Goal: Use online tool/utility: Utilize a website feature to perform a specific function

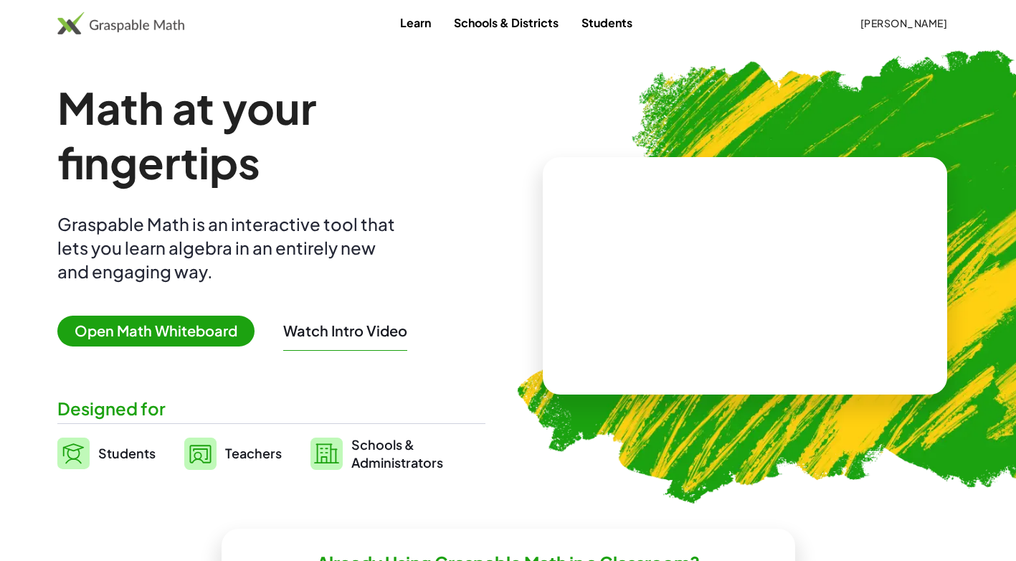
click at [152, 344] on span "Open Math Whiteboard" at bounding box center [155, 331] width 197 height 31
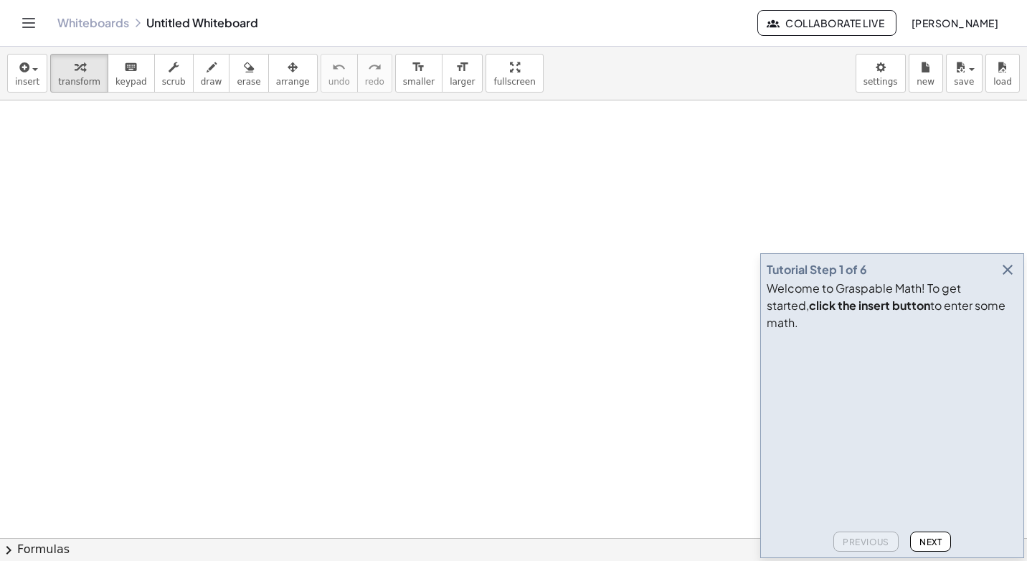
click at [1016, 280] on button "button" at bounding box center [1008, 270] width 20 height 20
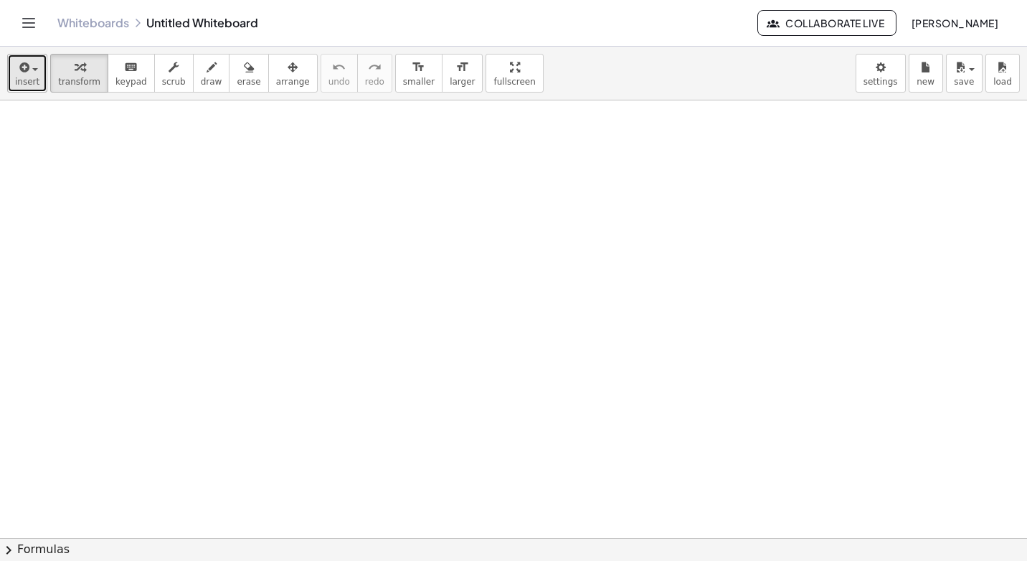
click at [22, 90] on button "insert" at bounding box center [27, 73] width 40 height 39
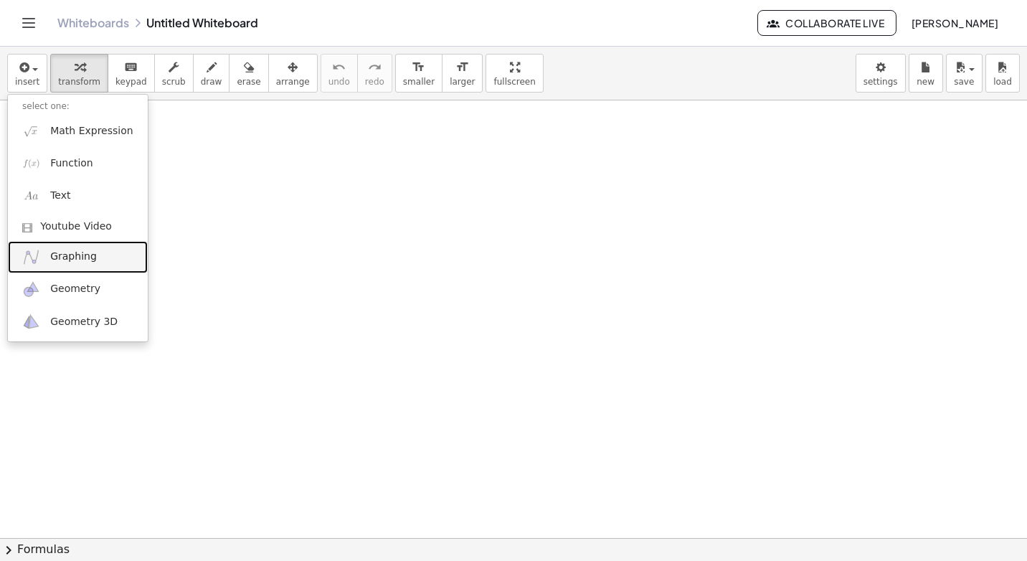
click at [94, 258] on link "Graphing" at bounding box center [78, 257] width 140 height 32
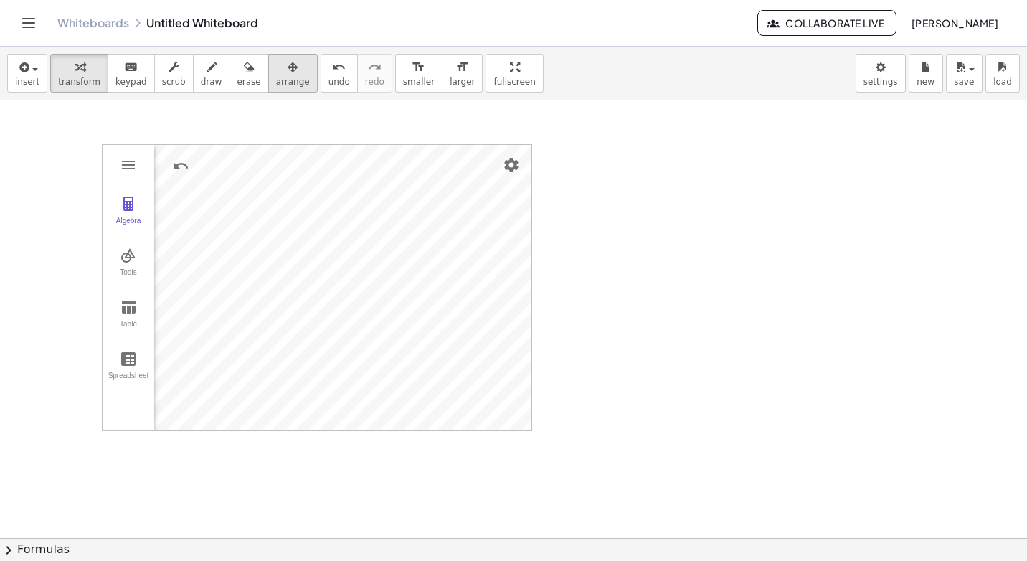
click at [276, 82] on span "arrange" at bounding box center [293, 82] width 34 height 10
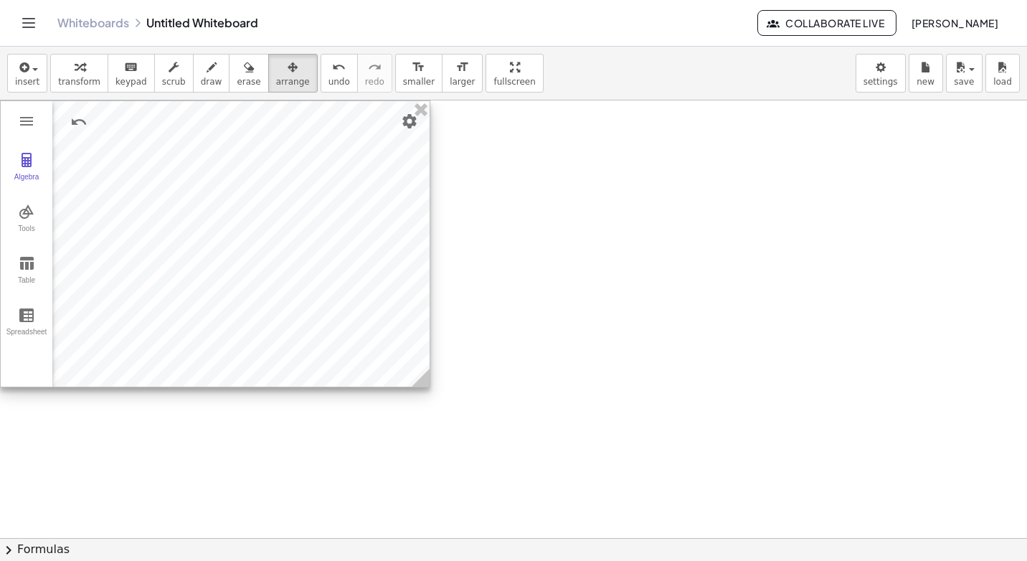
drag, startPoint x: 273, startPoint y: 149, endPoint x: 171, endPoint y: 104, distance: 111.4
click at [171, 104] on div at bounding box center [215, 243] width 429 height 285
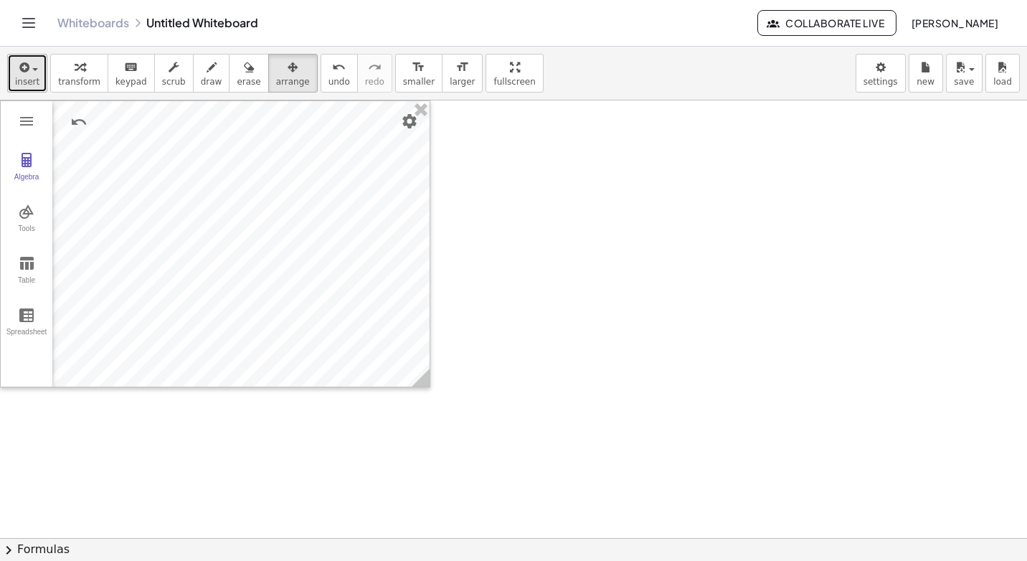
click at [32, 60] on div "button" at bounding box center [27, 66] width 24 height 17
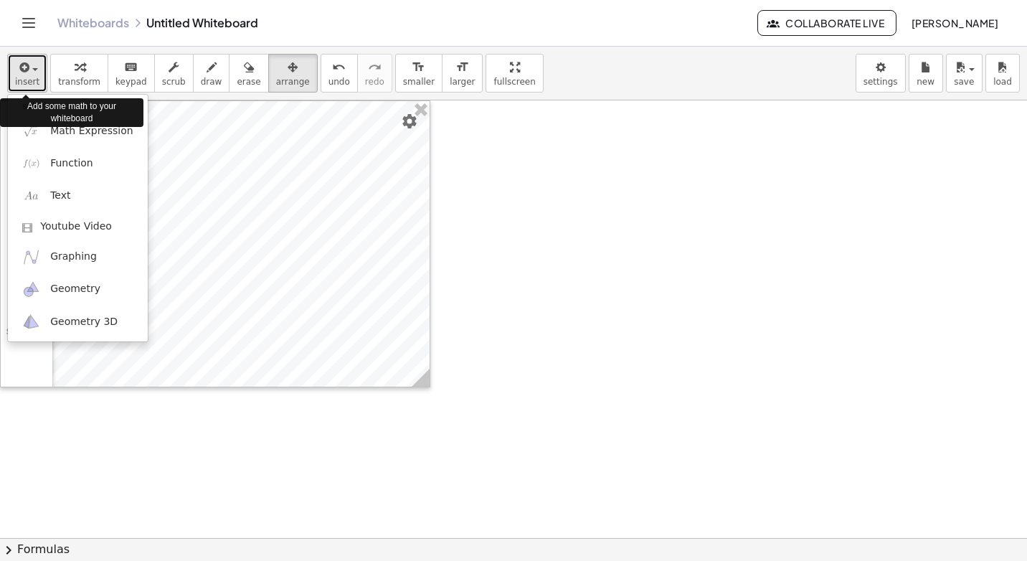
click at [32, 60] on div "button" at bounding box center [27, 66] width 24 height 17
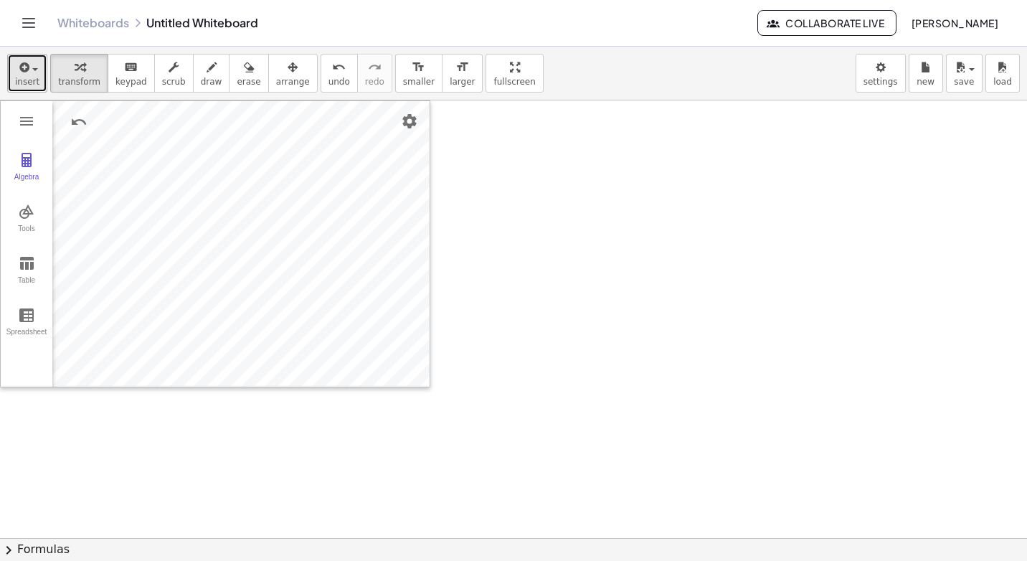
drag, startPoint x: 57, startPoint y: 75, endPoint x: 39, endPoint y: 79, distance: 19.1
click at [53, 75] on button "transform" at bounding box center [79, 73] width 58 height 39
click at [80, 88] on button "transform" at bounding box center [79, 73] width 58 height 39
click at [276, 71] on div "button" at bounding box center [293, 66] width 34 height 17
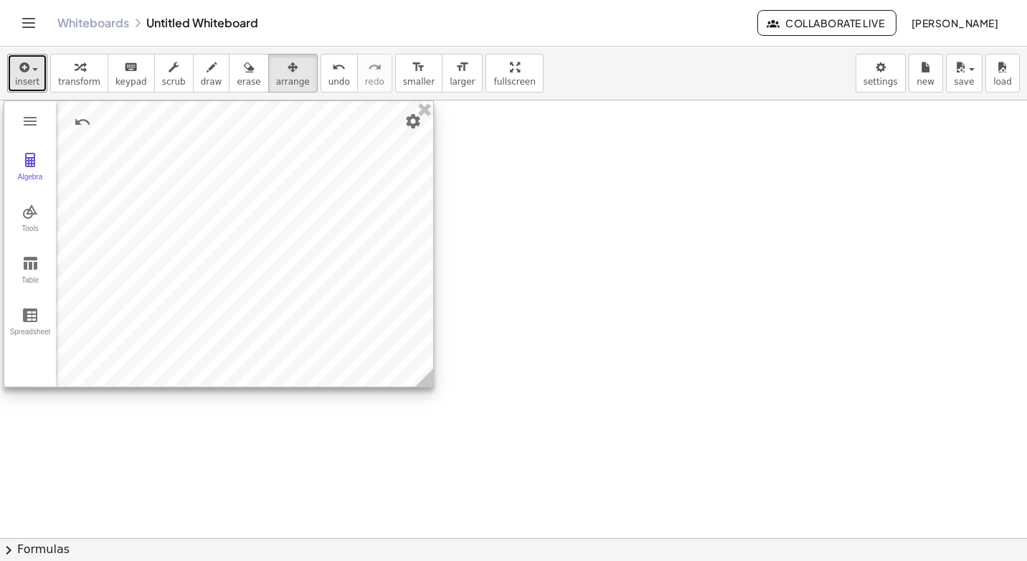
drag, startPoint x: 304, startPoint y: 293, endPoint x: 308, endPoint y: 275, distance: 19.0
click at [308, 275] on div at bounding box center [218, 243] width 429 height 285
click at [85, 96] on div "insert select one: Math Expression Function Text Youtube Video Graphing Geometr…" at bounding box center [513, 74] width 1027 height 54
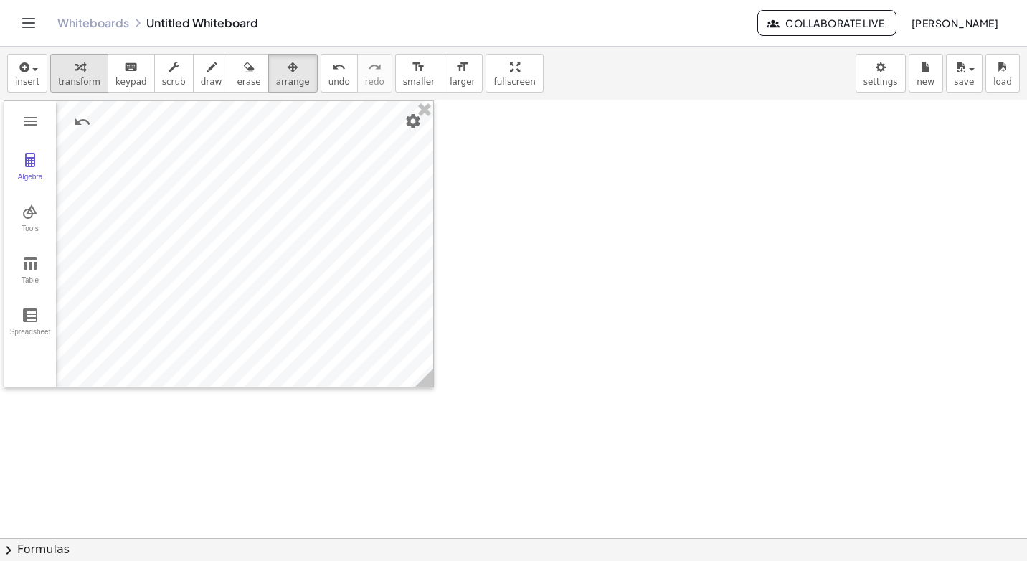
click at [67, 69] on div "button" at bounding box center [79, 66] width 42 height 17
click at [461, 125] on div "insert select one: Math Expression Function Text Youtube Video Graphing Geometr…" at bounding box center [513, 304] width 1027 height 514
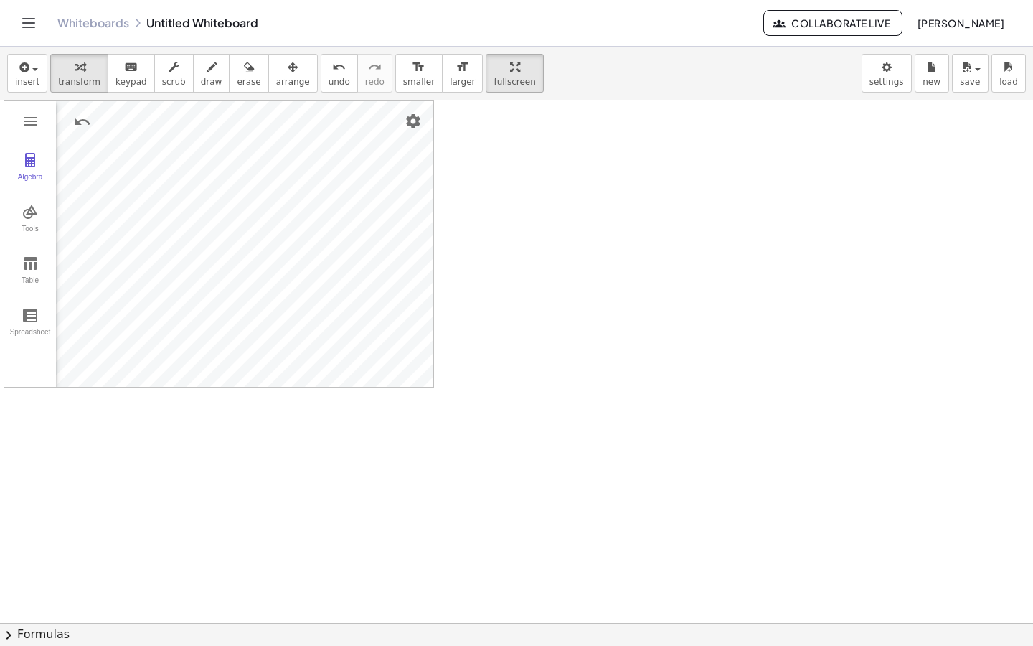
click at [453, 0] on html "Graspable Math Activities Whiteboards Classes Account v1.28.3 | Privacy policy …" at bounding box center [516, 323] width 1033 height 646
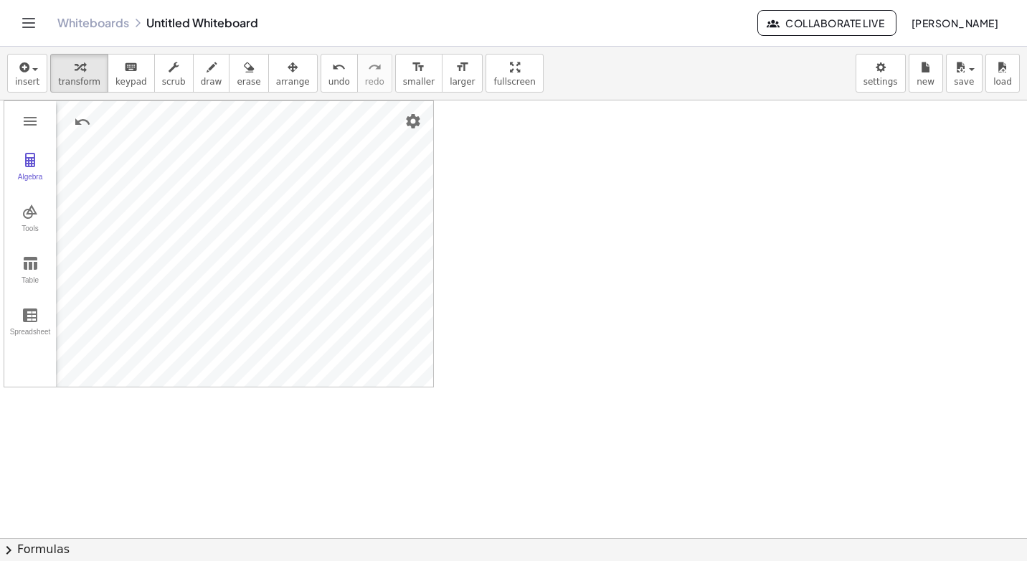
click at [6, 70] on div "insert select one: Math Expression Function Text Youtube Video Graphing Geometr…" at bounding box center [513, 74] width 1027 height 54
click at [25, 77] on span "insert" at bounding box center [27, 82] width 24 height 10
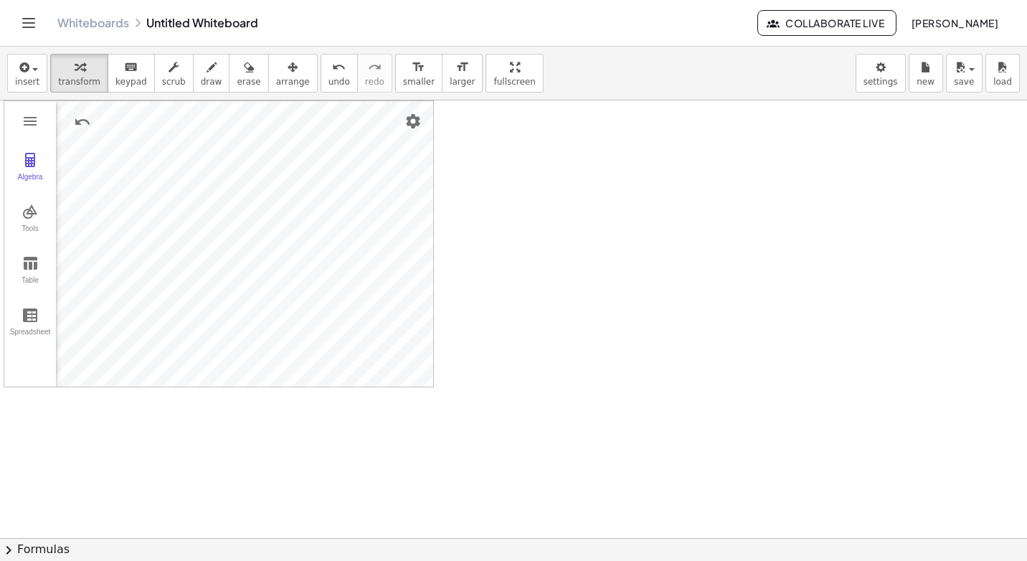
click at [11, 119] on div "Algebra Tools Table Spreadsheet" at bounding box center [30, 243] width 52 height 285
click at [22, 119] on img "Graphing Calculator" at bounding box center [30, 121] width 17 height 17
click at [16, 69] on icon "button" at bounding box center [22, 67] width 13 height 17
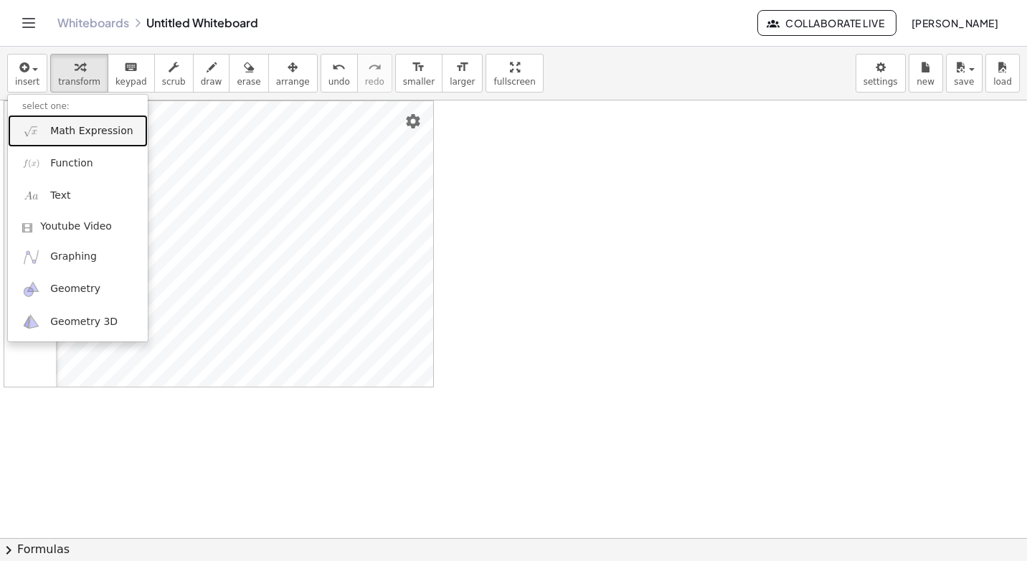
click at [67, 126] on span "Math Expression" at bounding box center [91, 131] width 82 height 14
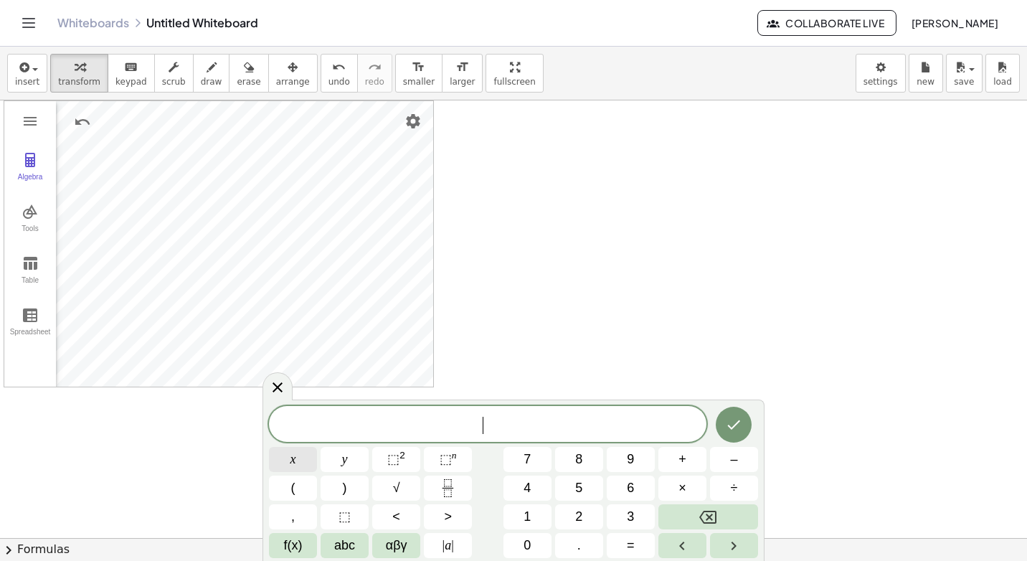
click at [291, 451] on span "x" at bounding box center [294, 459] width 6 height 19
click at [397, 514] on span "<" at bounding box center [396, 516] width 8 height 19
click at [565, 487] on button "5" at bounding box center [579, 488] width 48 height 25
click at [720, 426] on button "Done" at bounding box center [734, 425] width 36 height 36
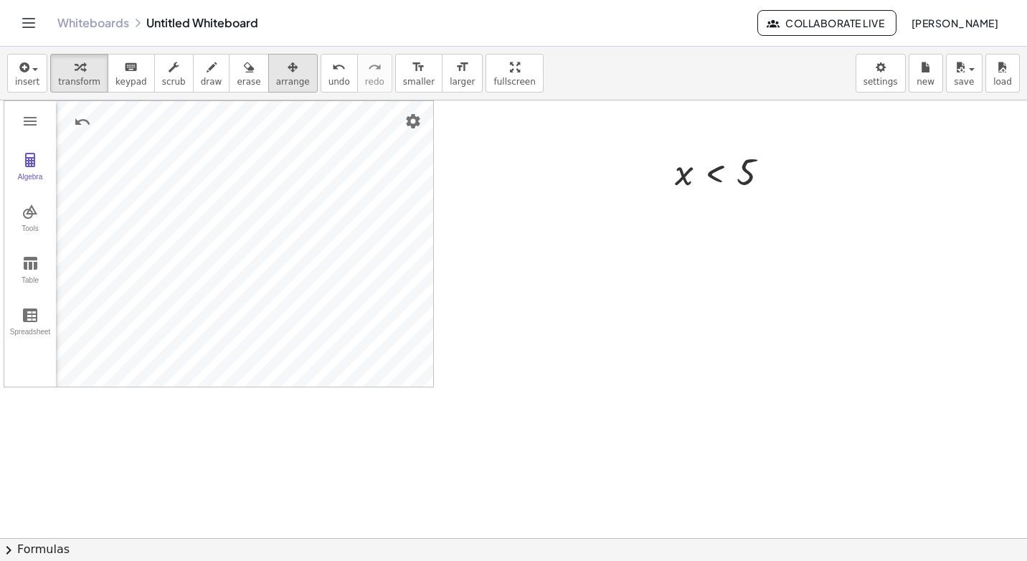
click at [276, 60] on div "button" at bounding box center [293, 66] width 34 height 17
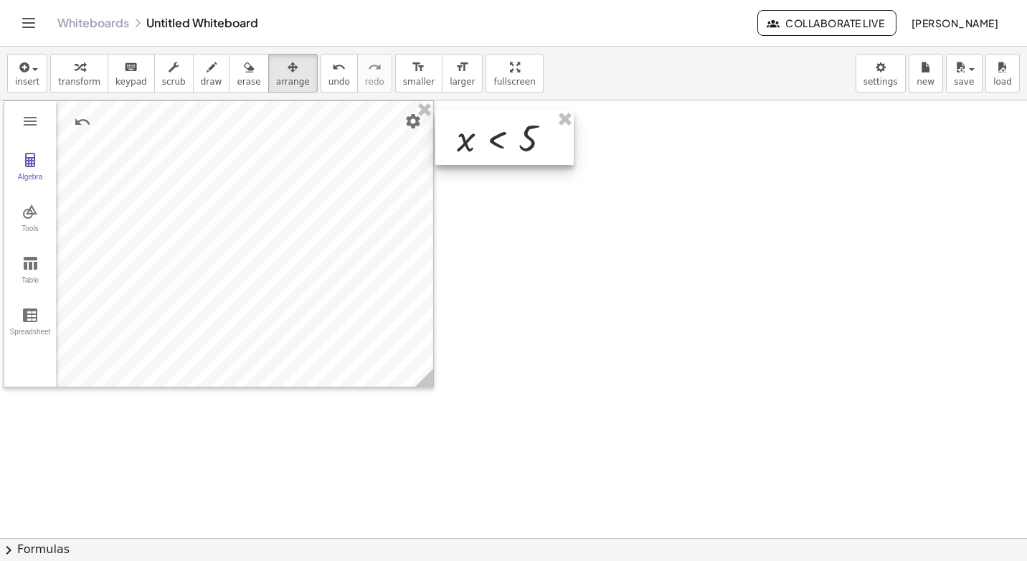
drag, startPoint x: 712, startPoint y: 182, endPoint x: 544, endPoint y: 149, distance: 171.8
click at [544, 149] on div at bounding box center [504, 137] width 138 height 55
click at [81, 77] on span "transform" at bounding box center [79, 82] width 42 height 10
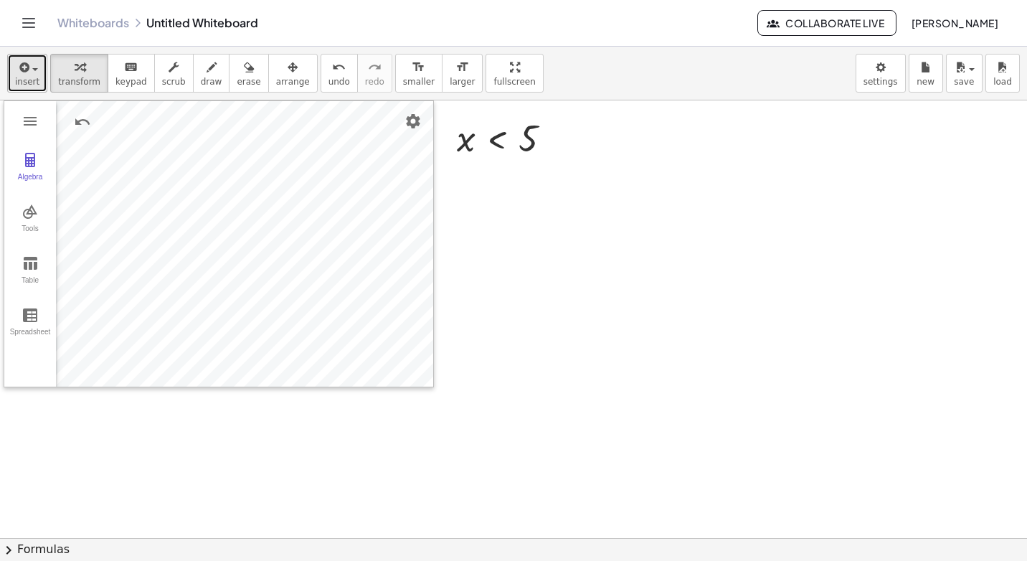
click at [25, 81] on span "insert" at bounding box center [27, 82] width 24 height 10
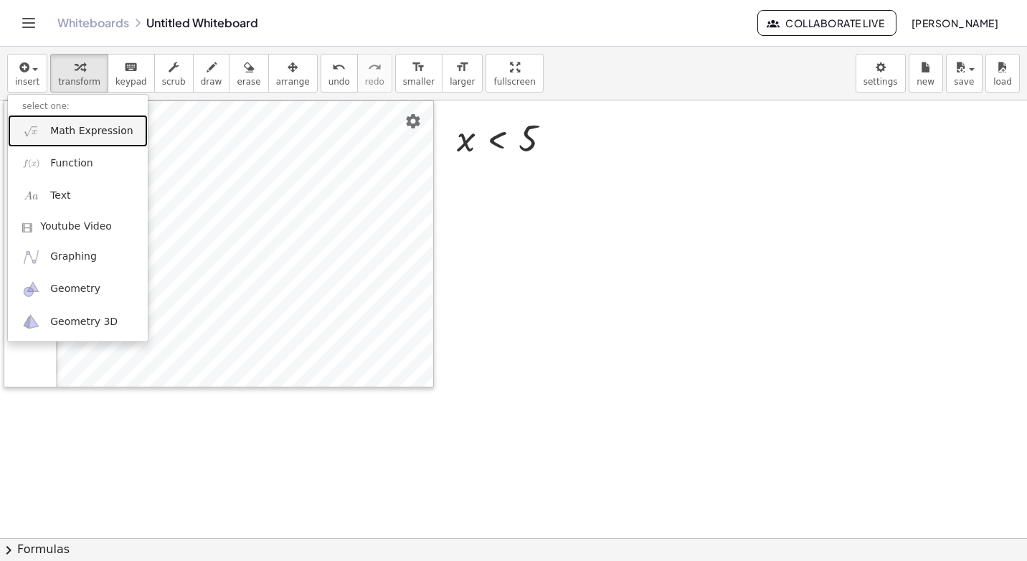
click at [70, 141] on link "Math Expression" at bounding box center [78, 131] width 140 height 32
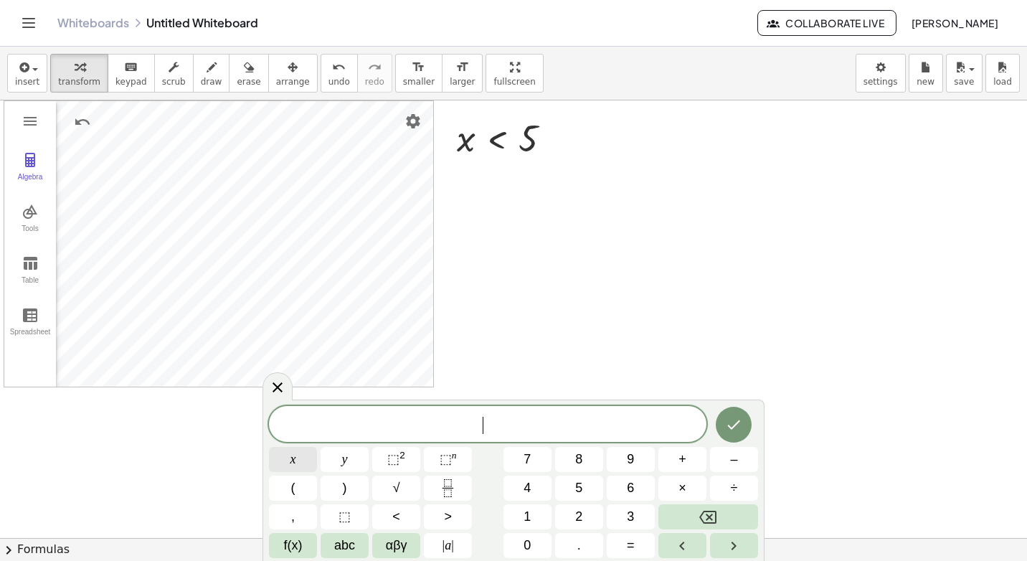
click at [313, 461] on button "x" at bounding box center [293, 459] width 48 height 25
click at [447, 514] on span ">" at bounding box center [448, 516] width 8 height 19
click at [733, 464] on span "–" at bounding box center [733, 459] width 7 height 19
click at [586, 527] on button "2" at bounding box center [579, 516] width 48 height 25
click at [740, 422] on icon "Done" at bounding box center [734, 424] width 13 height 9
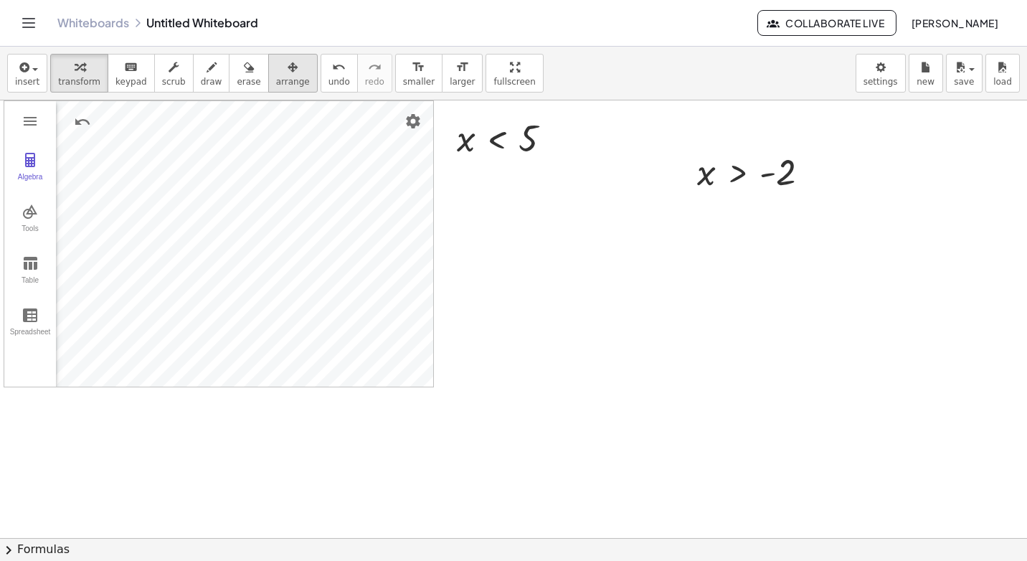
click at [276, 81] on span "arrange" at bounding box center [293, 82] width 34 height 10
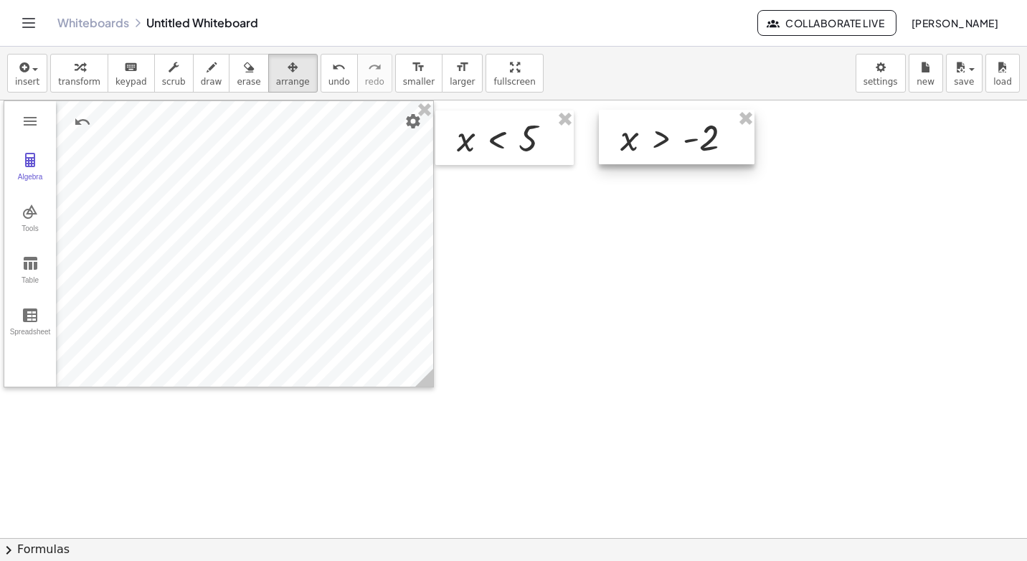
drag, startPoint x: 755, startPoint y: 184, endPoint x: 677, endPoint y: 149, distance: 85.4
click at [677, 149] on div at bounding box center [677, 137] width 156 height 55
click at [671, 154] on div at bounding box center [676, 138] width 156 height 55
click at [532, 161] on div at bounding box center [504, 137] width 138 height 55
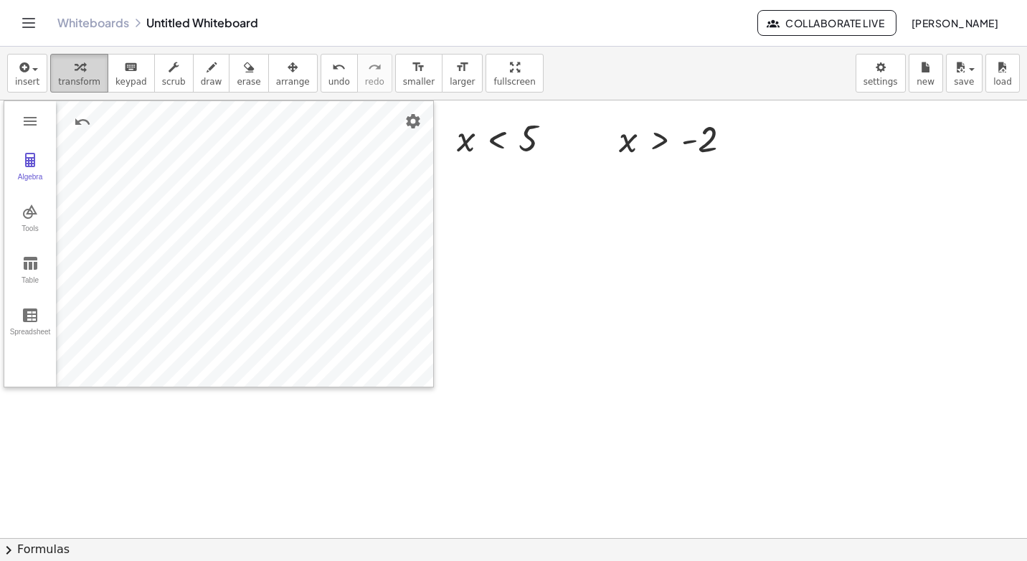
click at [60, 74] on div "button" at bounding box center [79, 66] width 42 height 17
click at [536, 138] on div at bounding box center [510, 137] width 121 height 47
click at [558, 141] on div at bounding box center [556, 139] width 16 height 16
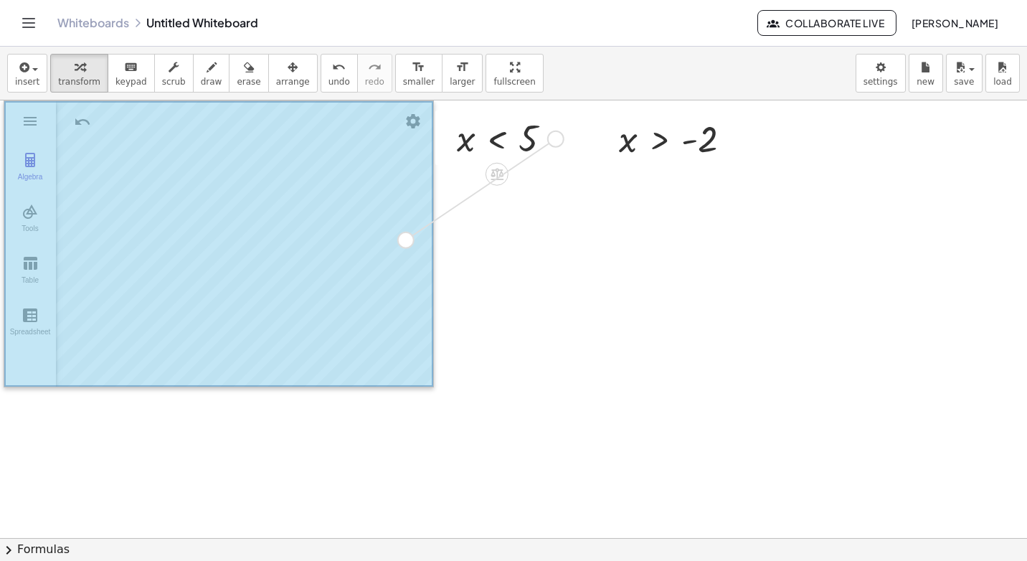
drag, startPoint x: 558, startPoint y: 133, endPoint x: 404, endPoint y: 237, distance: 186.0
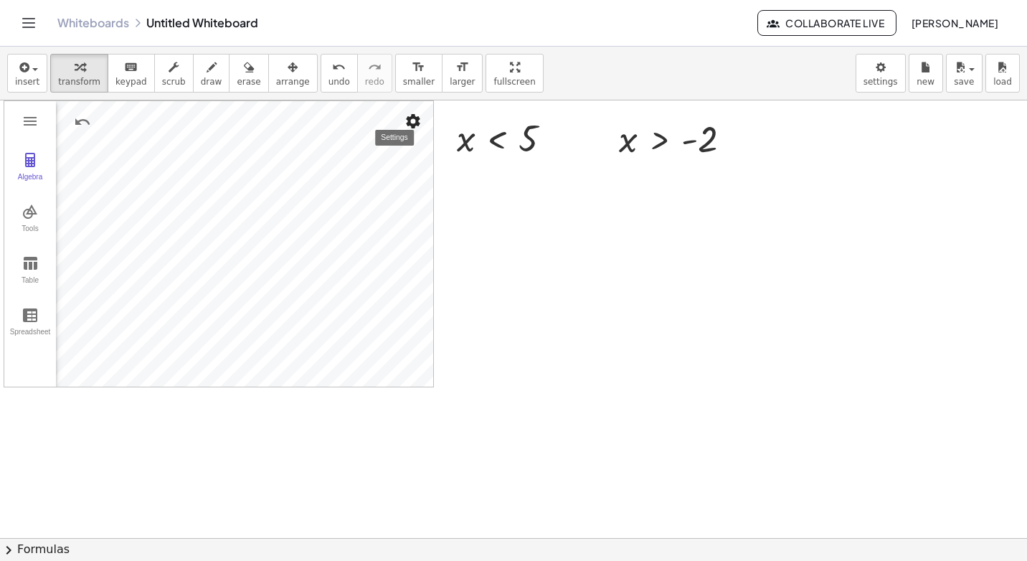
click at [405, 119] on img "Settings" at bounding box center [413, 121] width 17 height 17
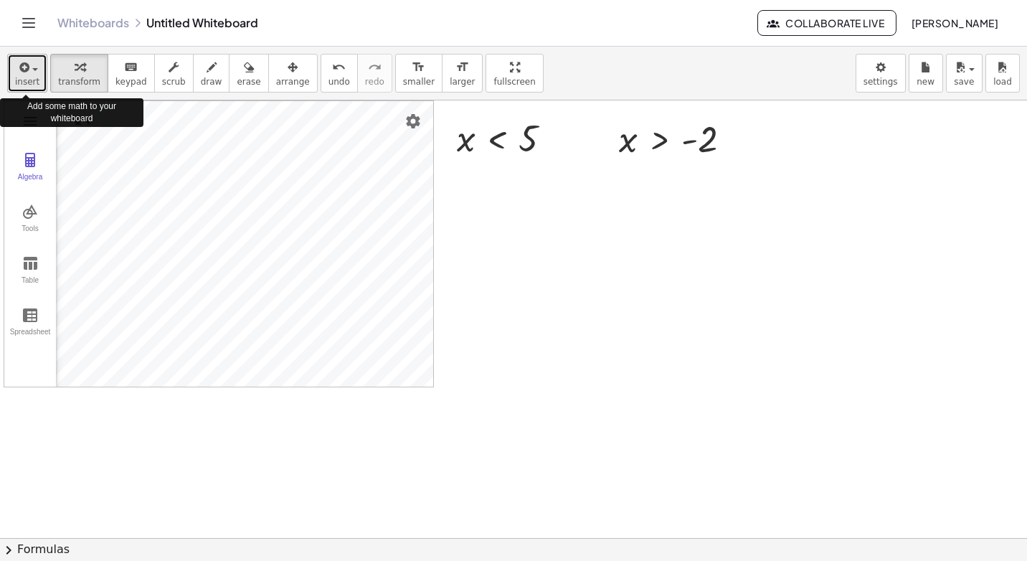
click at [27, 80] on span "insert" at bounding box center [27, 82] width 24 height 10
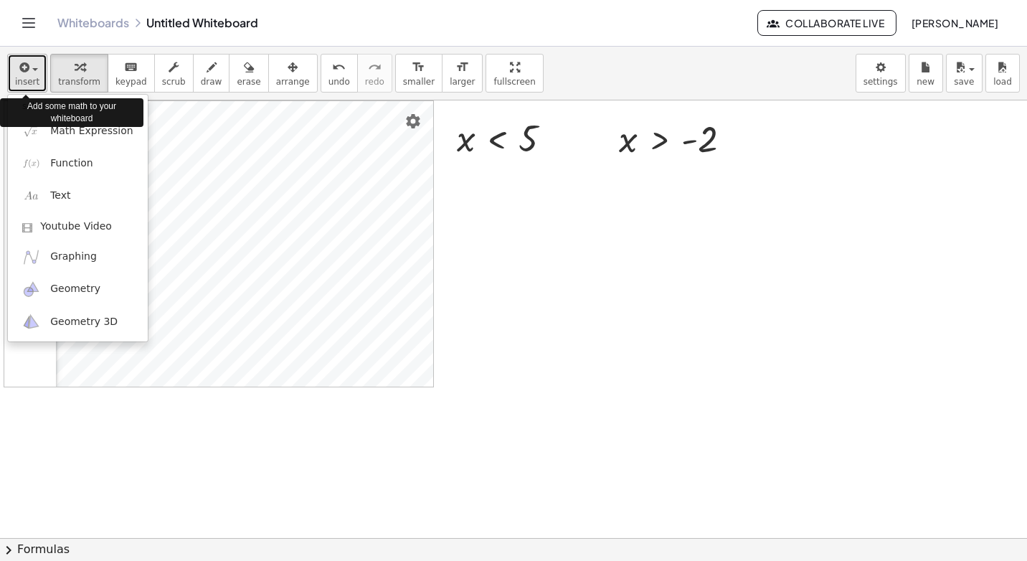
click at [14, 70] on button "insert" at bounding box center [27, 73] width 40 height 39
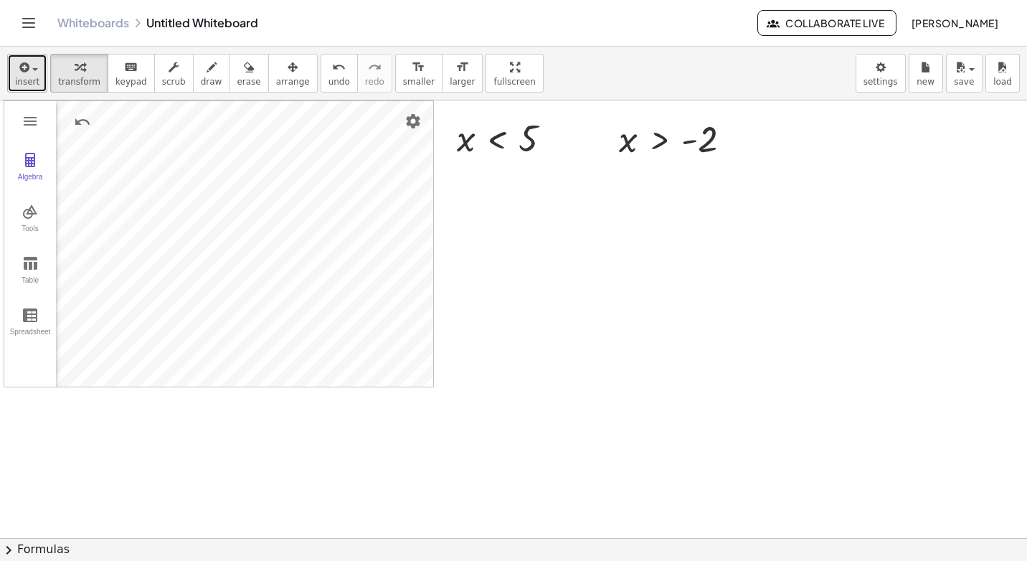
click at [19, 70] on icon "button" at bounding box center [22, 67] width 13 height 17
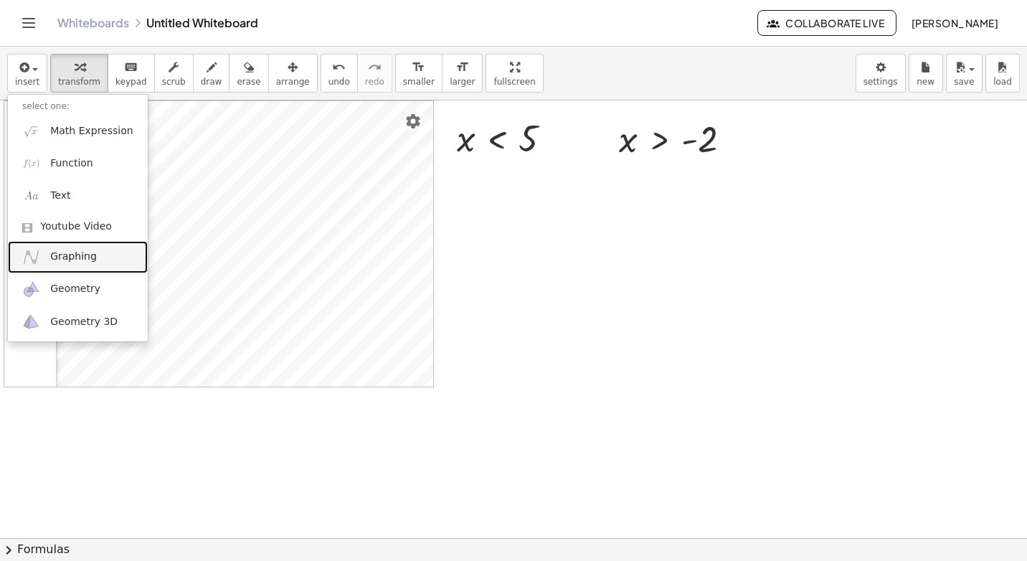
click at [62, 253] on span "Graphing" at bounding box center [73, 257] width 47 height 14
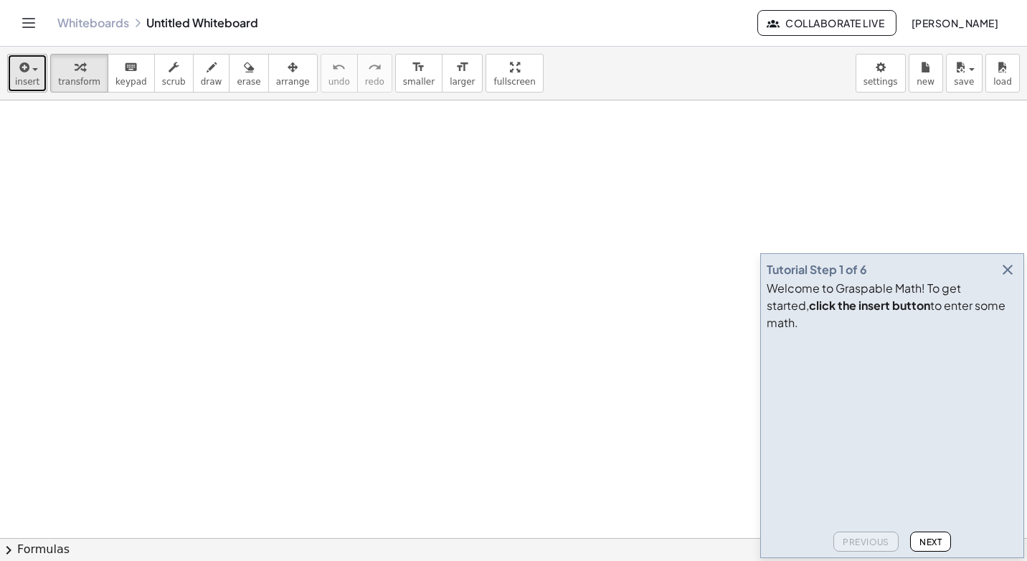
click at [27, 80] on span "insert" at bounding box center [27, 82] width 24 height 10
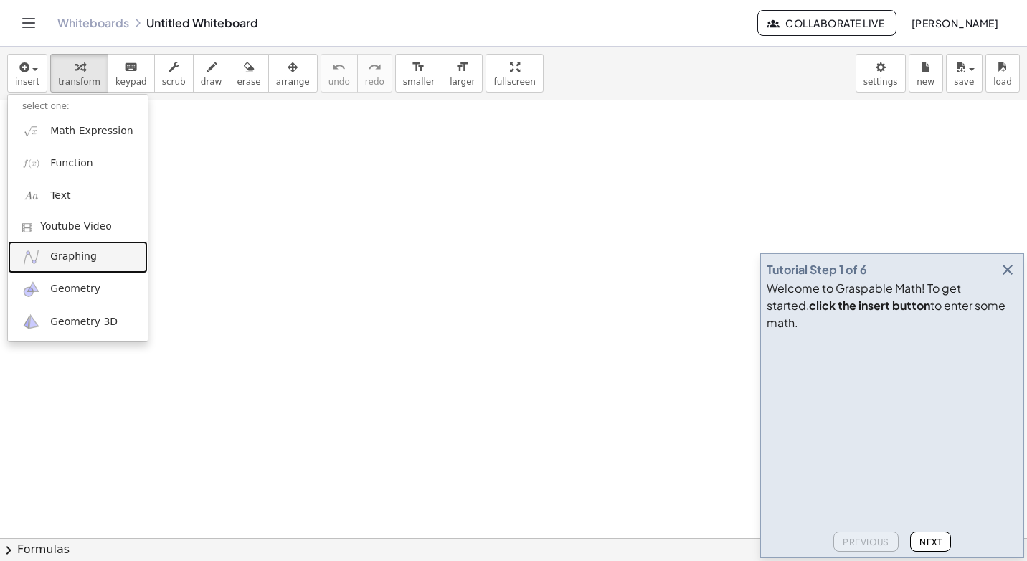
click at [75, 263] on span "Graphing" at bounding box center [73, 257] width 47 height 14
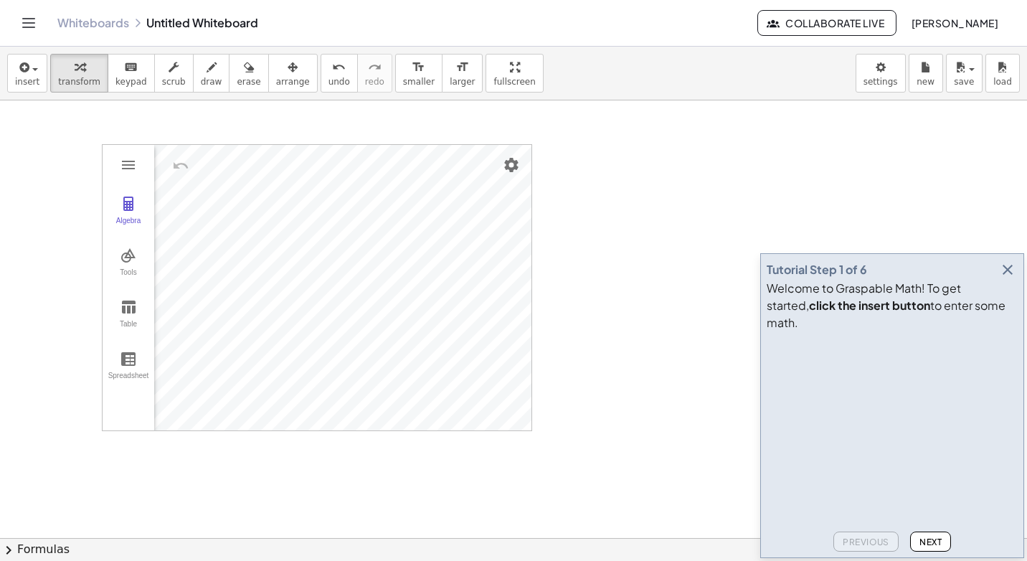
click at [996, 280] on div "Tutorial Step 1 of 6" at bounding box center [892, 270] width 251 height 20
click at [1009, 278] on icon "button" at bounding box center [1007, 269] width 17 height 17
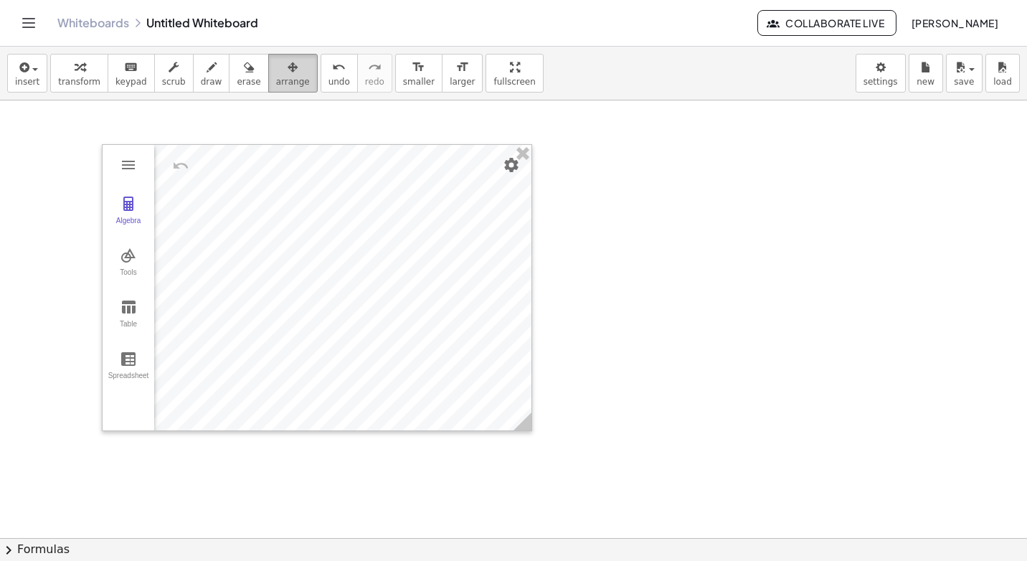
click at [276, 80] on span "arrange" at bounding box center [293, 82] width 34 height 10
drag, startPoint x: 288, startPoint y: 143, endPoint x: 228, endPoint y: 130, distance: 61.8
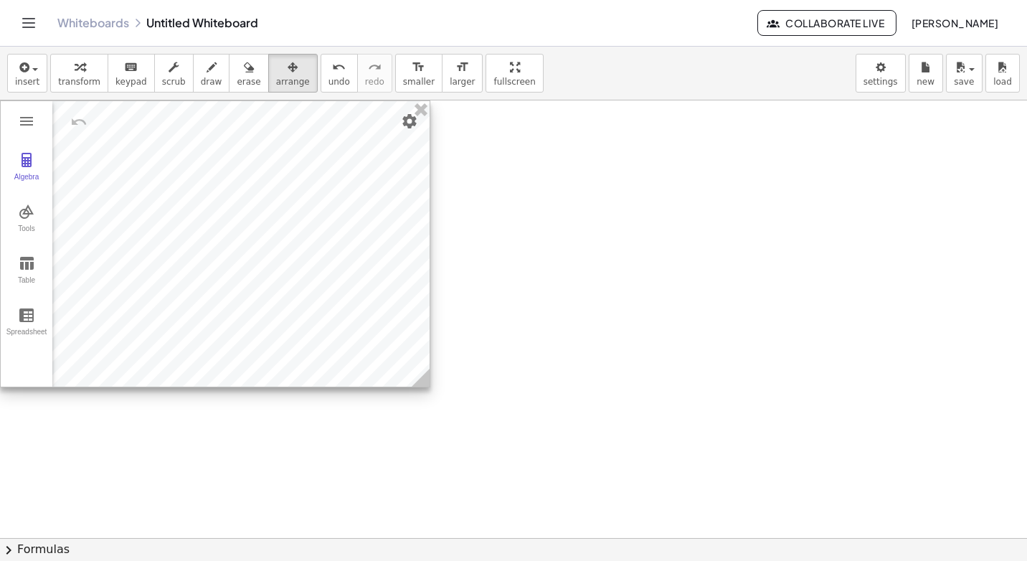
drag, startPoint x: 267, startPoint y: 152, endPoint x: 156, endPoint y: 105, distance: 120.6
click at [156, 105] on div at bounding box center [215, 243] width 429 height 285
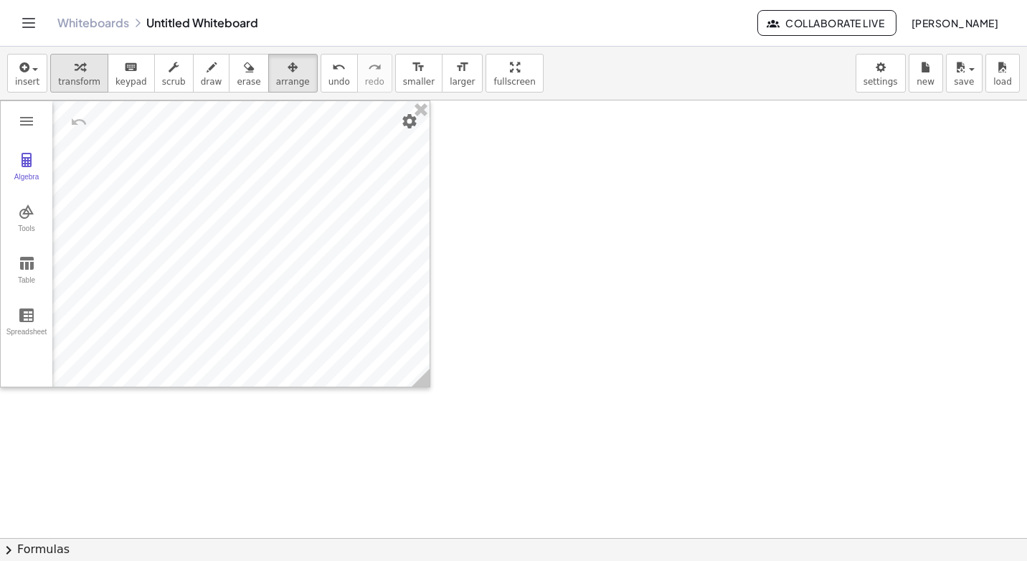
click at [83, 72] on div "button" at bounding box center [79, 66] width 42 height 17
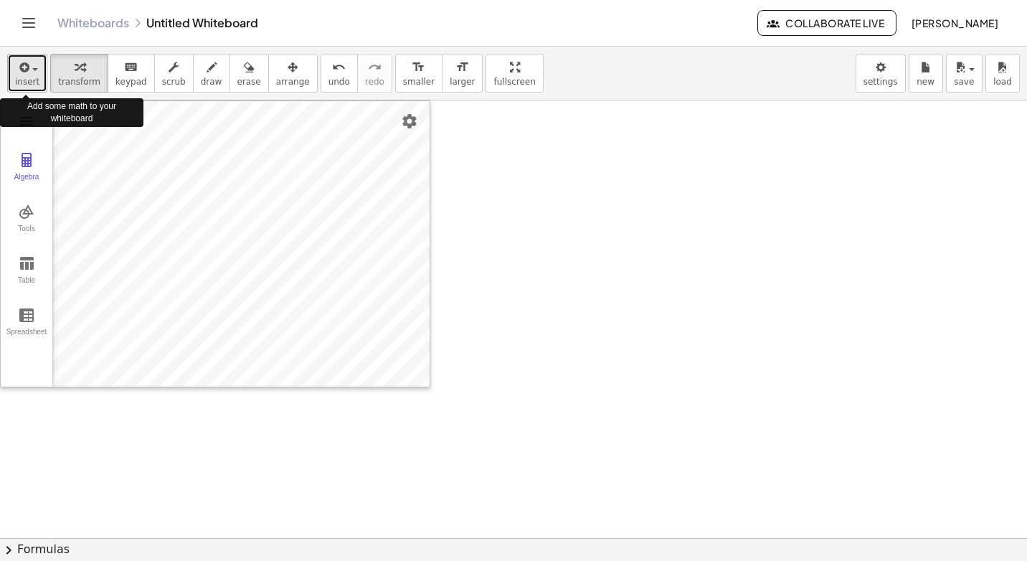
click at [25, 80] on span "insert" at bounding box center [27, 82] width 24 height 10
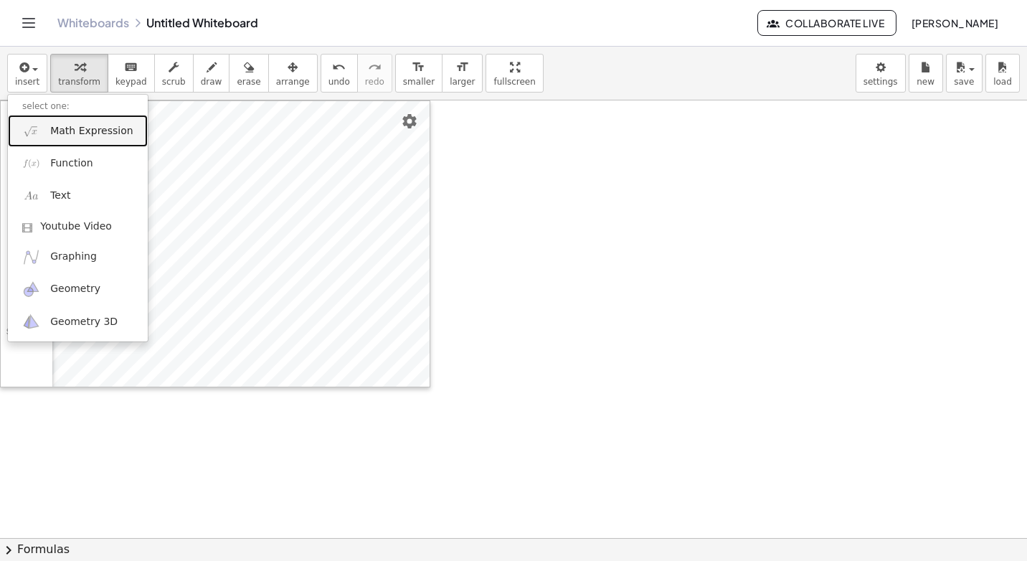
click at [67, 137] on span "Math Expression" at bounding box center [91, 131] width 82 height 14
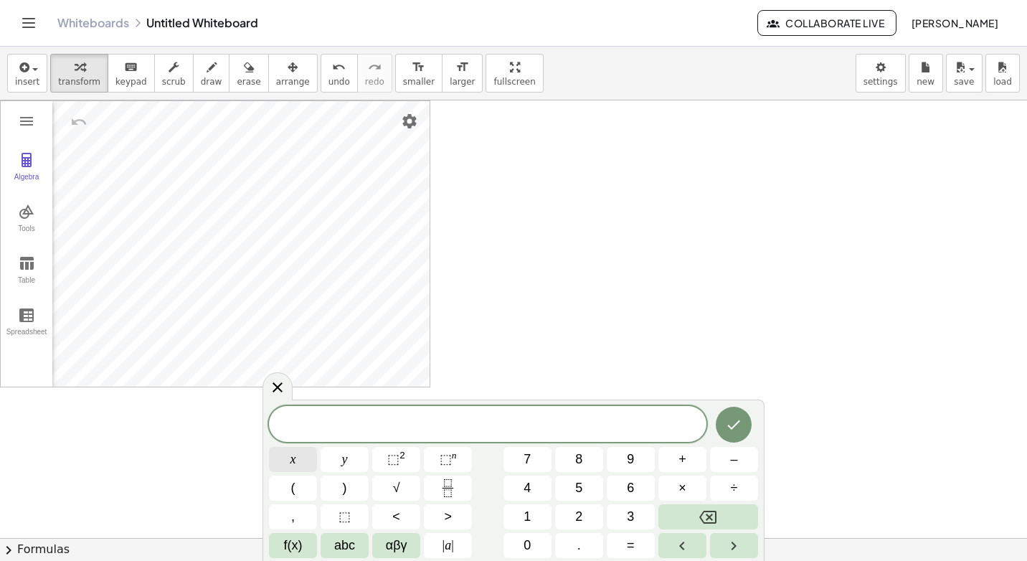
click at [282, 463] on button "x" at bounding box center [293, 459] width 48 height 25
click at [392, 516] on span "<" at bounding box center [396, 516] width 8 height 19
click at [592, 485] on button "5" at bounding box center [579, 488] width 48 height 25
click at [743, 431] on button "Done" at bounding box center [734, 425] width 36 height 36
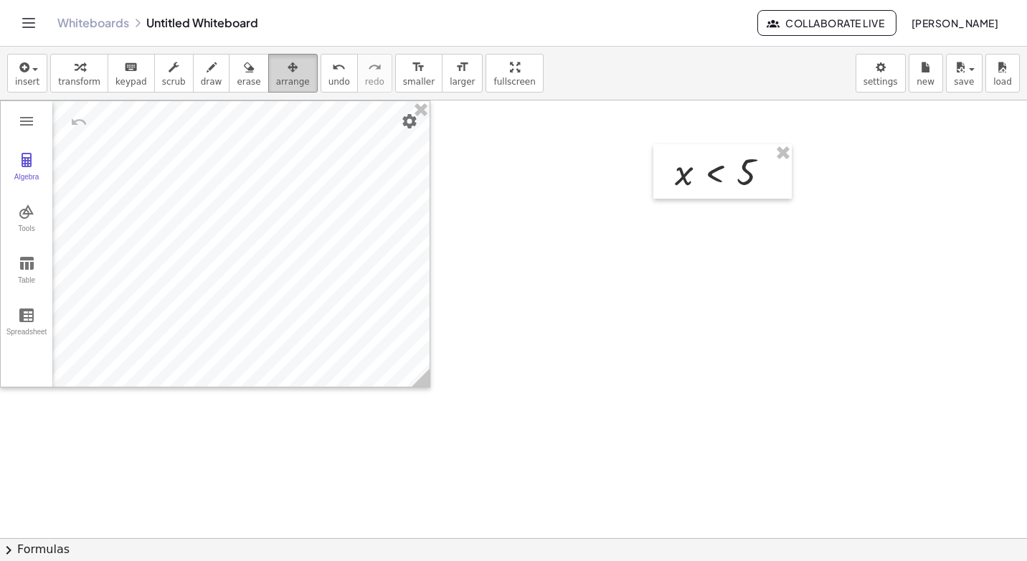
click at [276, 86] on span "arrange" at bounding box center [293, 82] width 34 height 10
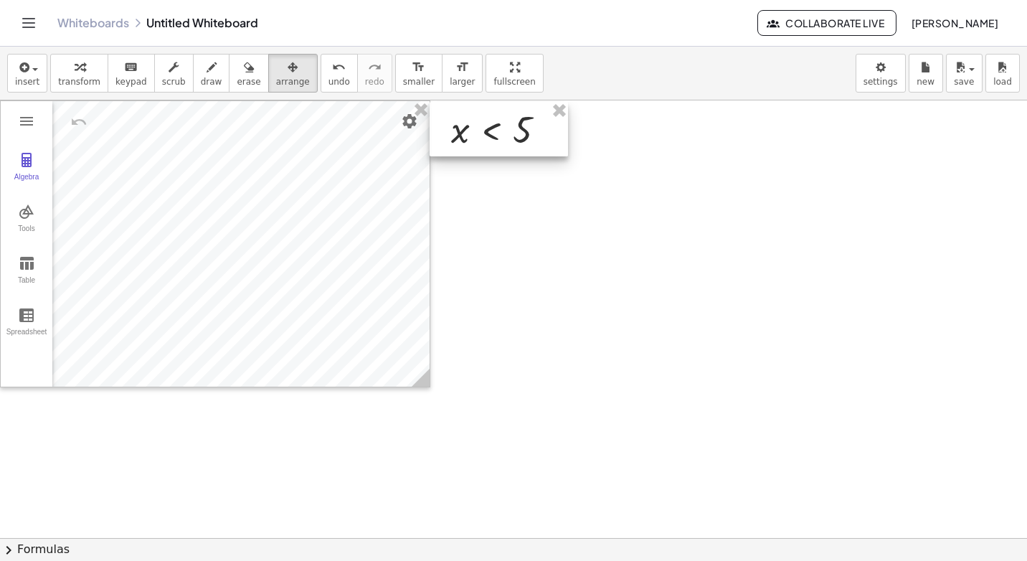
drag, startPoint x: 713, startPoint y: 189, endPoint x: 489, endPoint y: 146, distance: 227.8
click at [489, 146] on div at bounding box center [499, 129] width 138 height 55
click at [75, 62] on icon "button" at bounding box center [80, 67] width 10 height 17
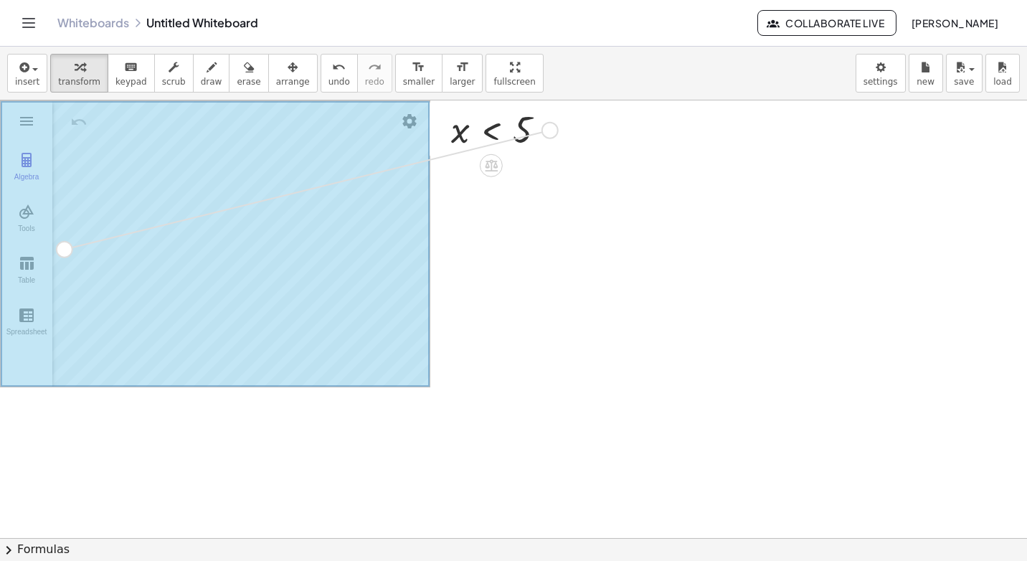
drag, startPoint x: 552, startPoint y: 130, endPoint x: 65, endPoint y: 252, distance: 502.8
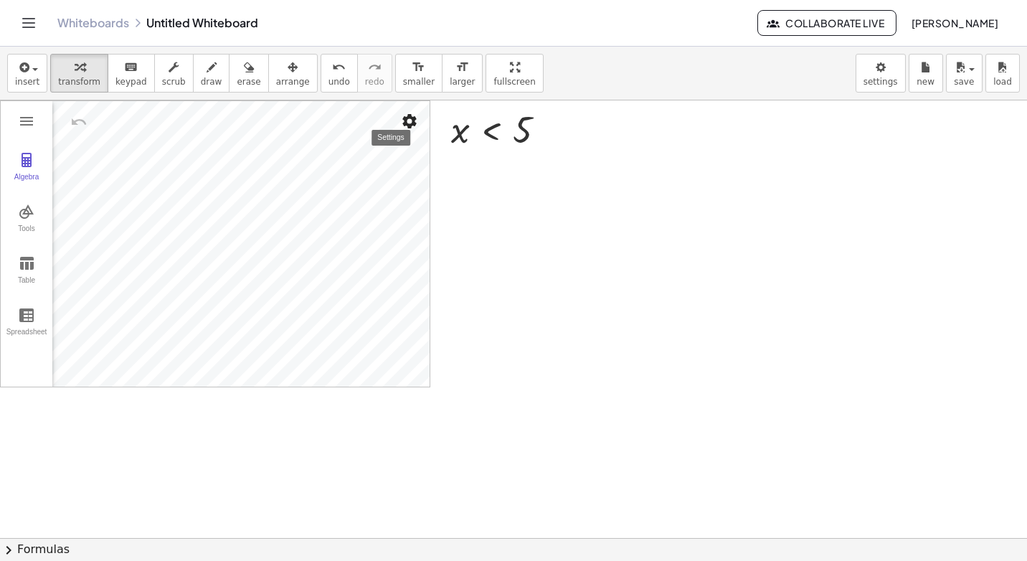
click at [417, 120] on img "Settings" at bounding box center [409, 121] width 17 height 17
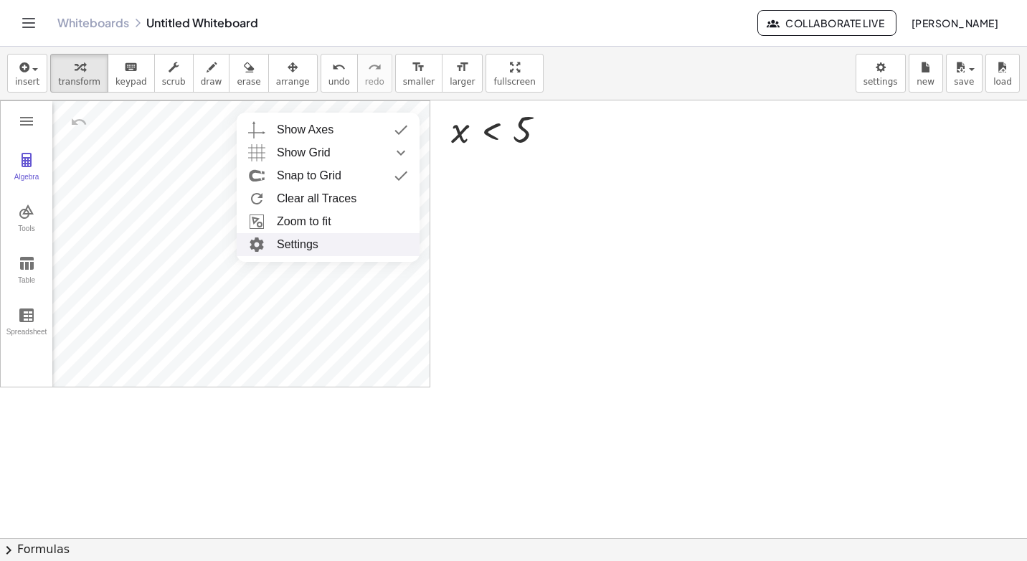
click at [333, 246] on li "Settings" at bounding box center [328, 244] width 183 height 23
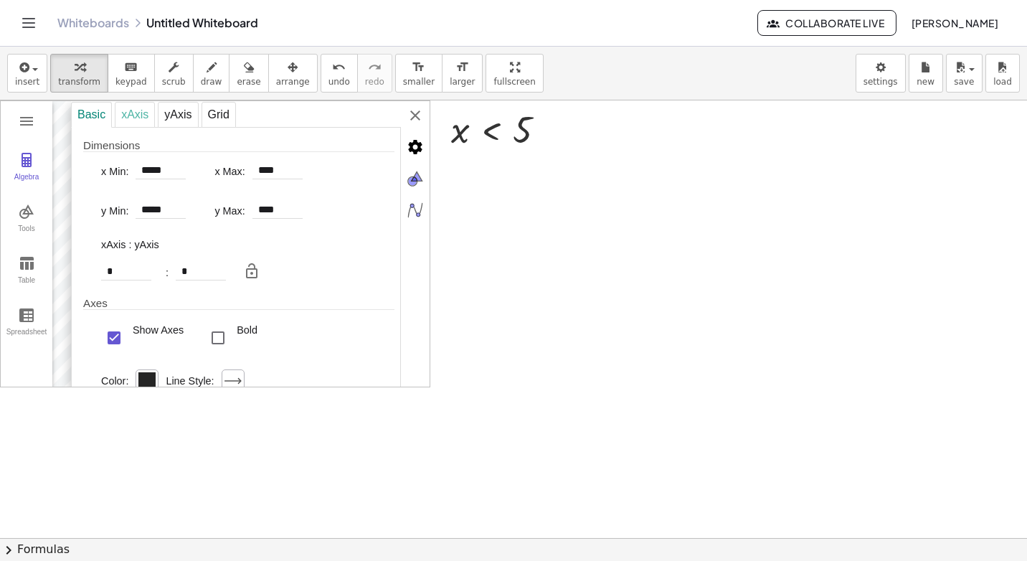
click at [126, 121] on div "xAxis" at bounding box center [135, 115] width 40 height 26
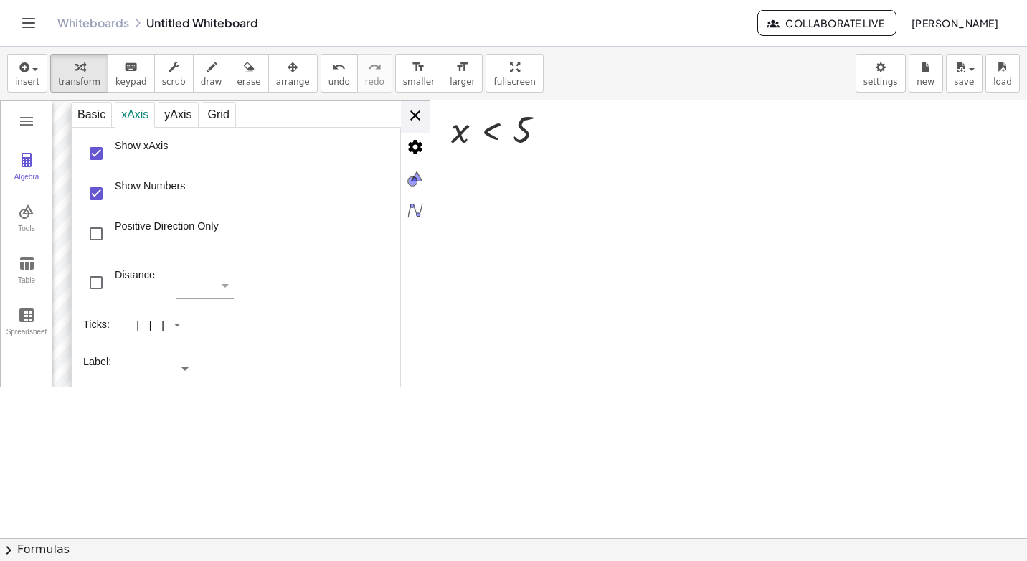
click at [424, 115] on div "Basic xAxis yAxis Grid Dimensions x Min: ***** x Max: **** y Min: ***** y Max: …" at bounding box center [250, 244] width 359 height 287
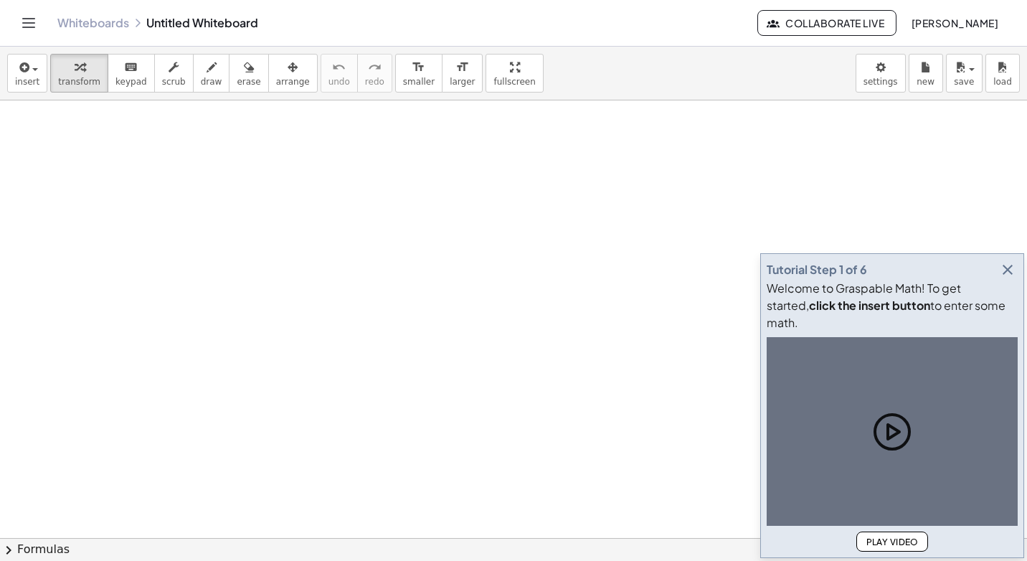
click at [19, 72] on icon "button" at bounding box center [22, 67] width 13 height 17
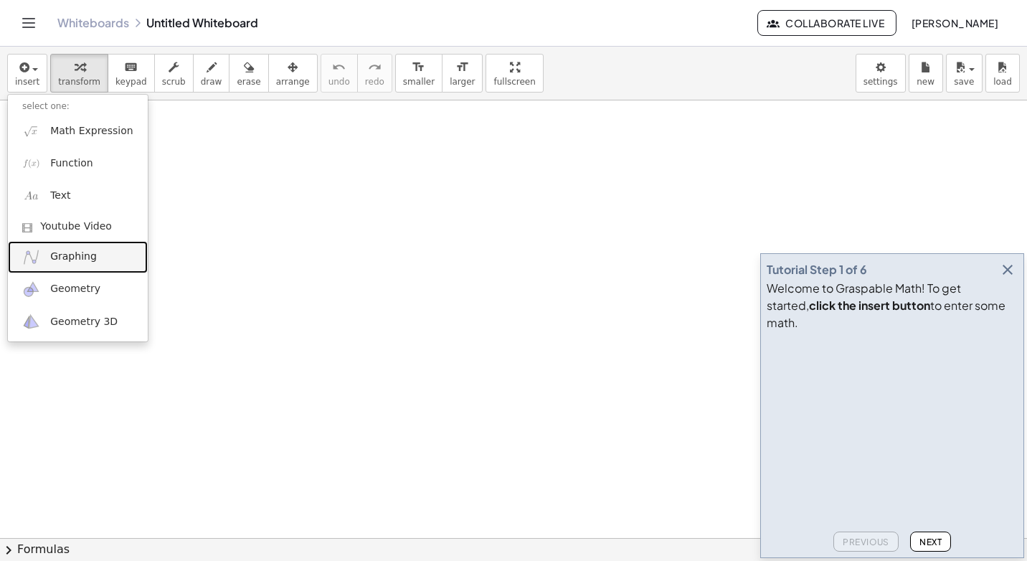
click at [90, 259] on span "Graphing" at bounding box center [73, 257] width 47 height 14
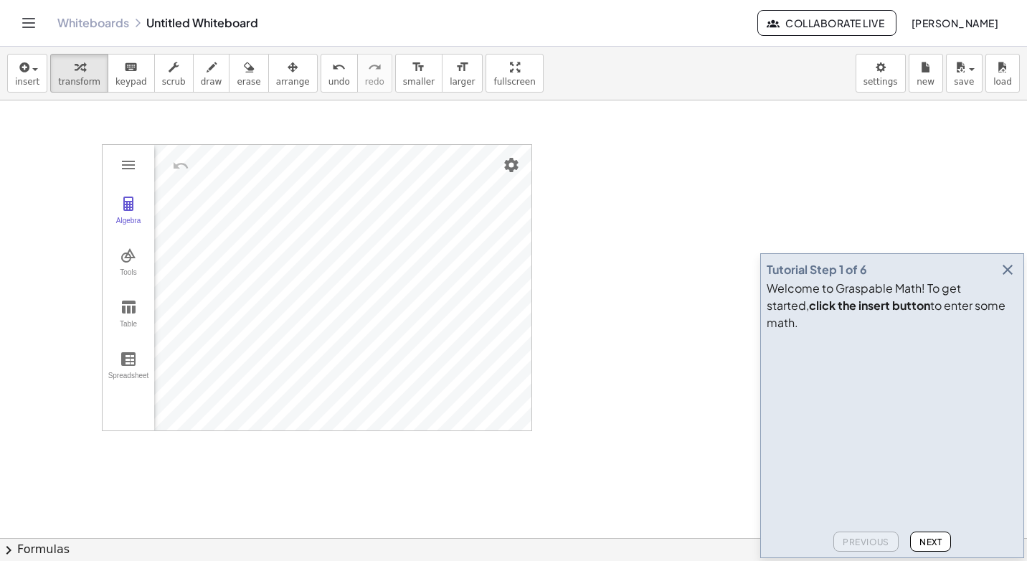
click at [1005, 278] on icon "button" at bounding box center [1007, 269] width 17 height 17
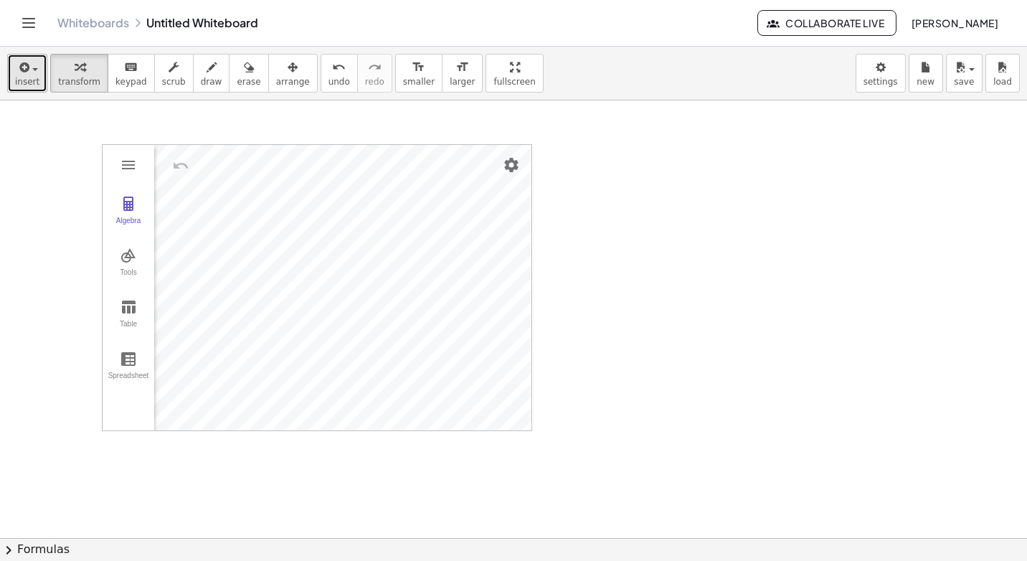
click at [38, 90] on button "insert" at bounding box center [27, 73] width 40 height 39
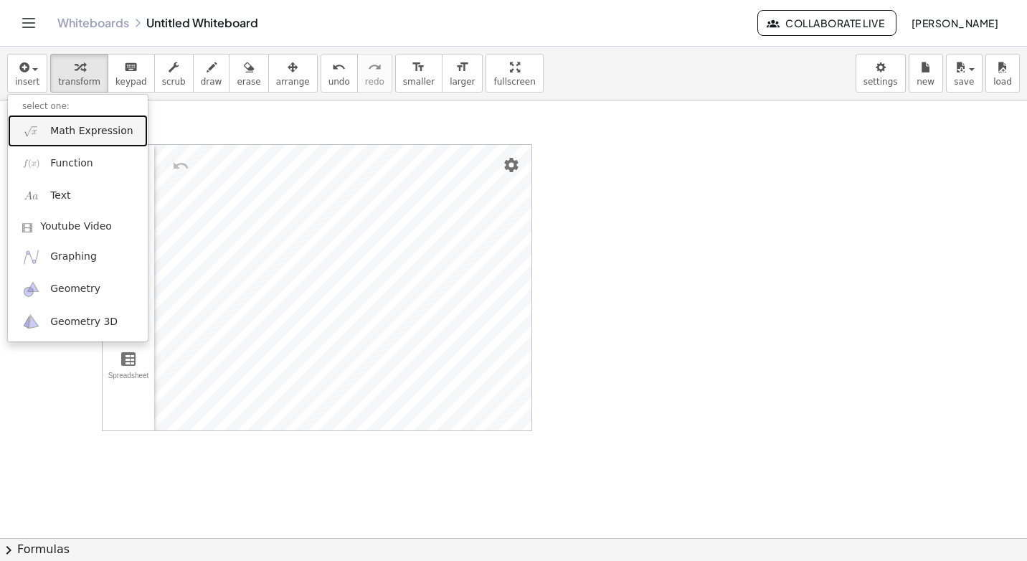
click at [62, 124] on span "Math Expression" at bounding box center [91, 131] width 82 height 14
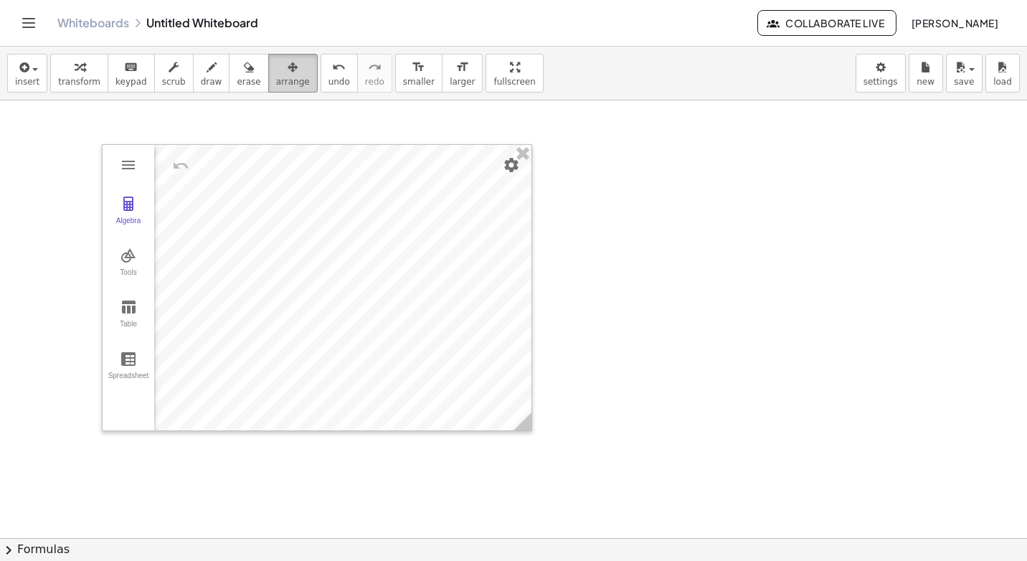
click at [284, 86] on button "arrange" at bounding box center [292, 73] width 49 height 39
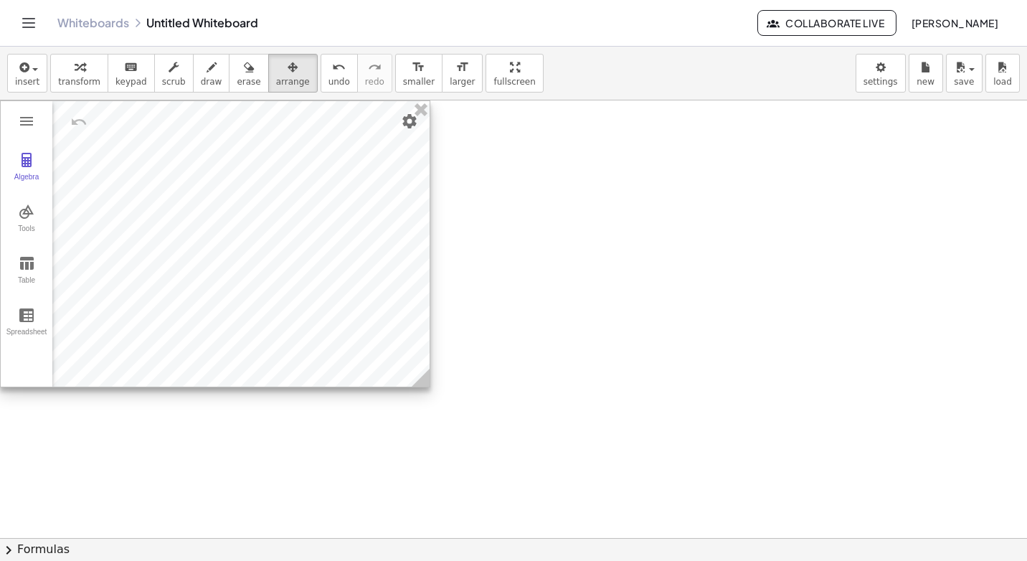
drag, startPoint x: 303, startPoint y: 151, endPoint x: 164, endPoint y: 105, distance: 146.5
click at [164, 105] on div at bounding box center [215, 243] width 429 height 285
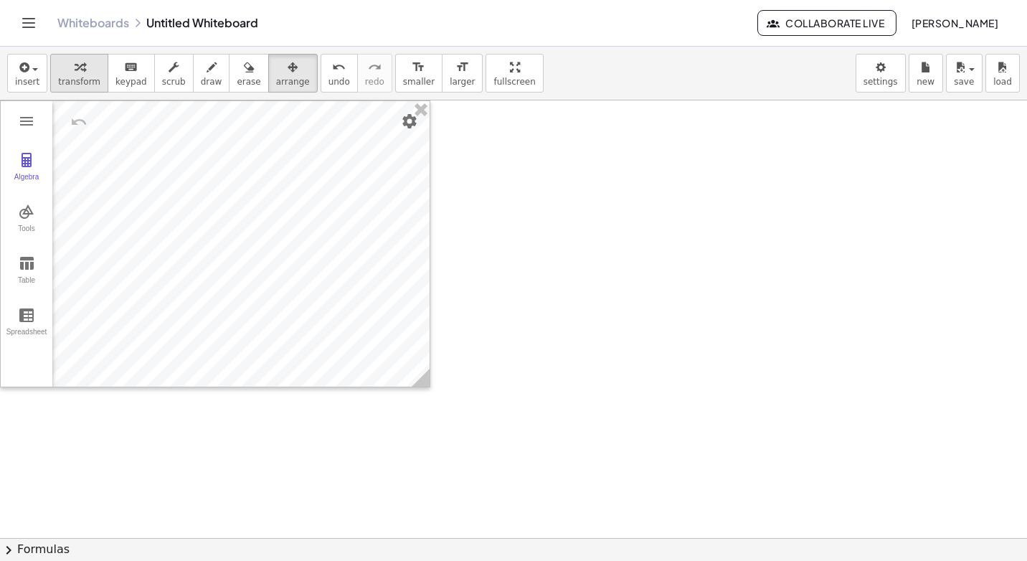
click at [61, 73] on div "button" at bounding box center [79, 66] width 42 height 17
click at [42, 72] on button "insert" at bounding box center [27, 73] width 40 height 39
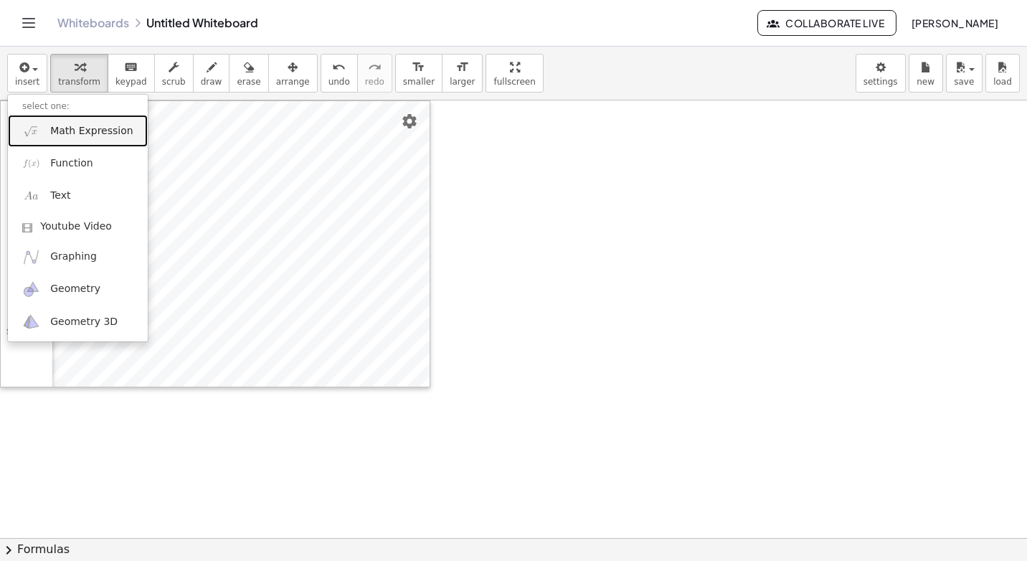
click at [72, 133] on span "Math Expression" at bounding box center [91, 131] width 82 height 14
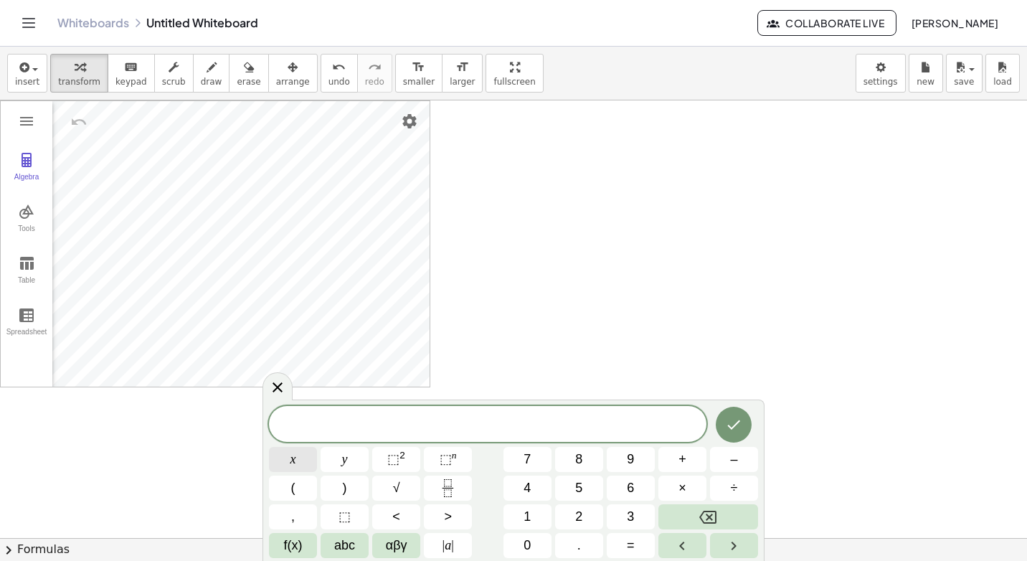
click at [295, 452] on span "x" at bounding box center [294, 459] width 6 height 19
click at [453, 516] on button ">" at bounding box center [448, 516] width 48 height 25
click at [740, 460] on button "–" at bounding box center [734, 459] width 48 height 25
click at [595, 517] on button "2" at bounding box center [579, 516] width 48 height 25
click at [736, 425] on icon "Done" at bounding box center [734, 424] width 13 height 9
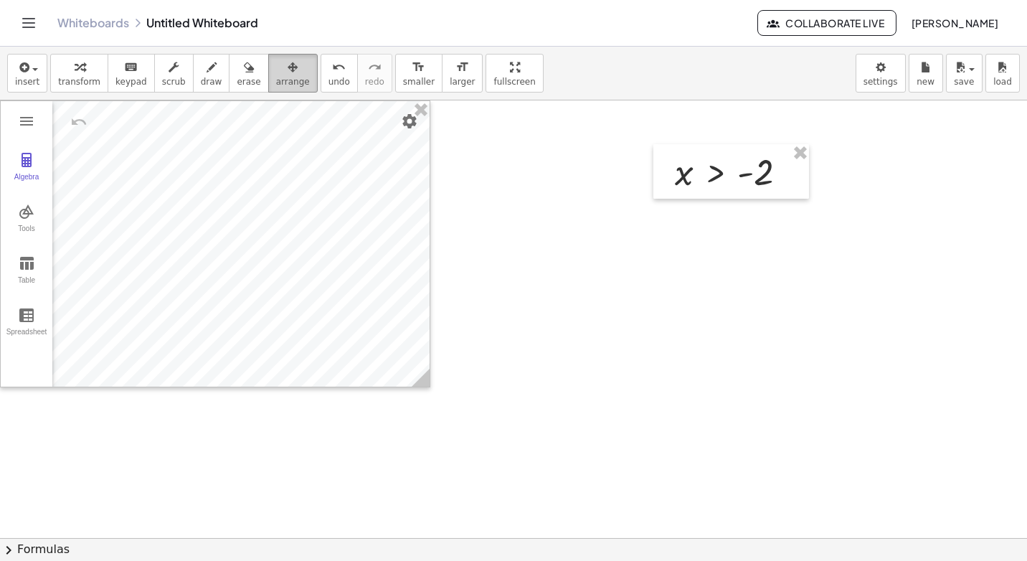
click at [288, 72] on icon "button" at bounding box center [293, 67] width 10 height 17
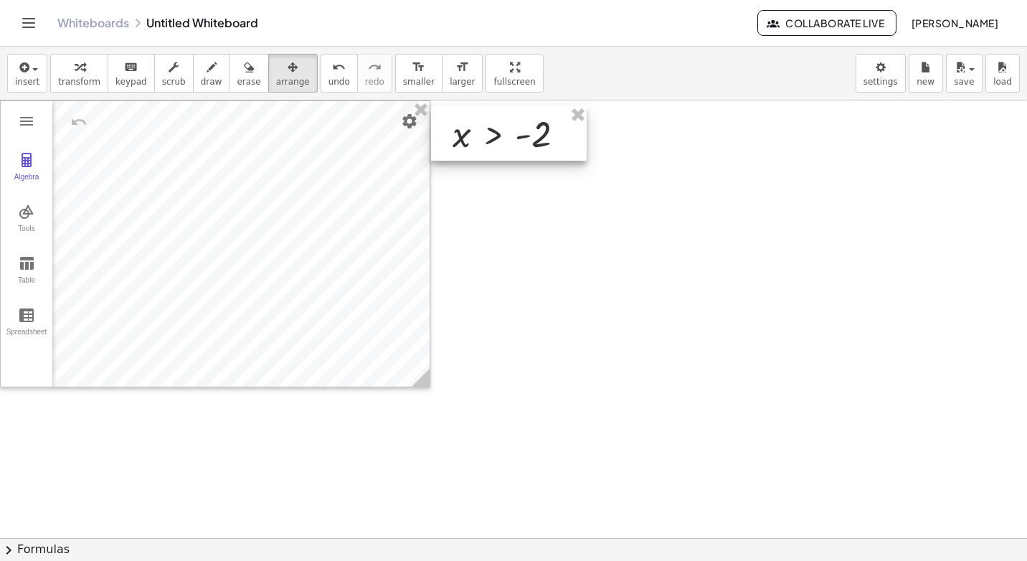
drag, startPoint x: 751, startPoint y: 157, endPoint x: 528, endPoint y: 119, distance: 226.3
click at [528, 119] on div at bounding box center [509, 133] width 156 height 55
click at [88, 81] on span "transform" at bounding box center [79, 82] width 42 height 10
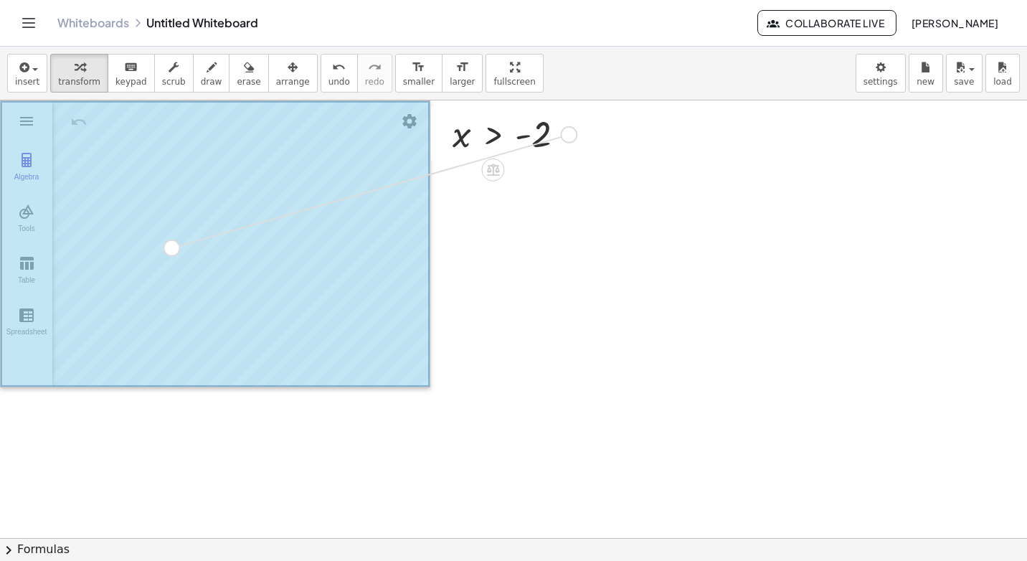
drag, startPoint x: 570, startPoint y: 135, endPoint x: 168, endPoint y: 249, distance: 418.3
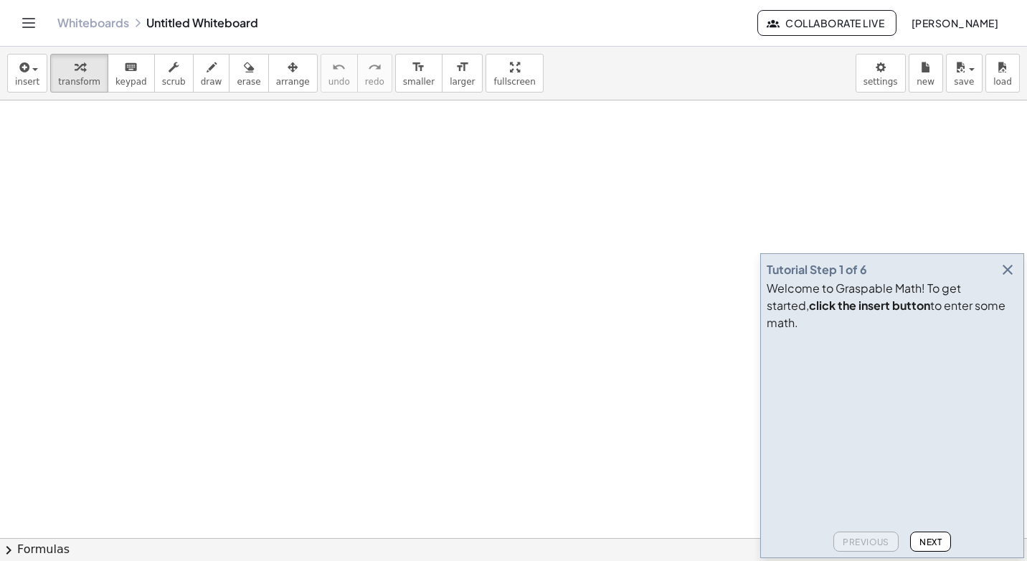
click at [1014, 278] on icon "button" at bounding box center [1007, 269] width 17 height 17
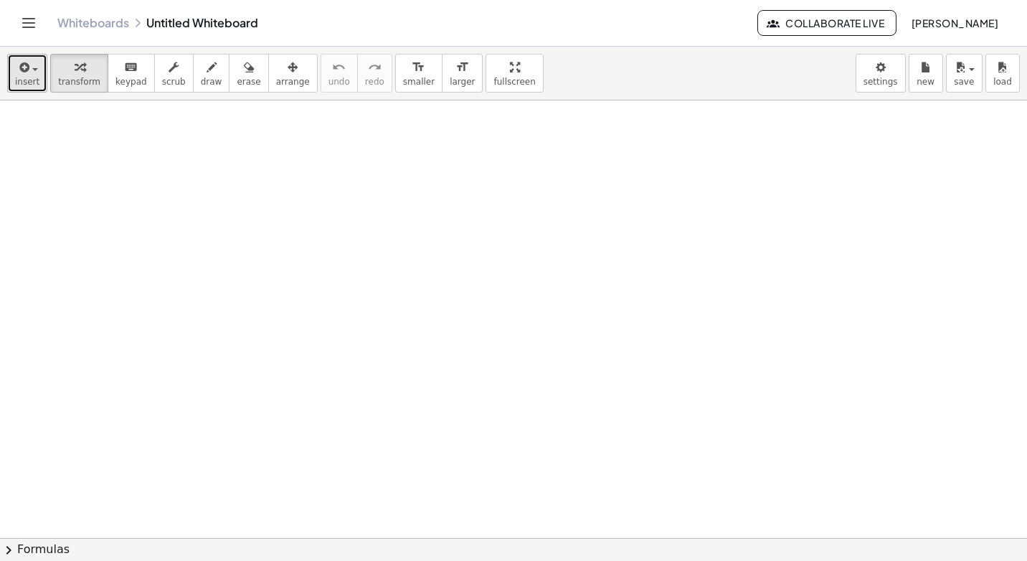
click at [21, 75] on icon "button" at bounding box center [22, 67] width 13 height 17
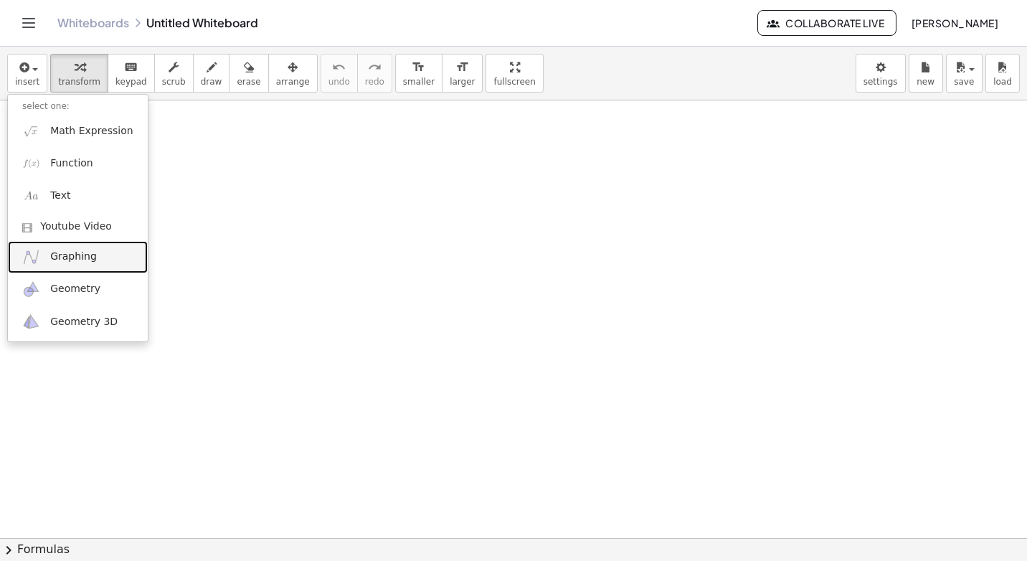
click at [78, 258] on span "Graphing" at bounding box center [73, 257] width 47 height 14
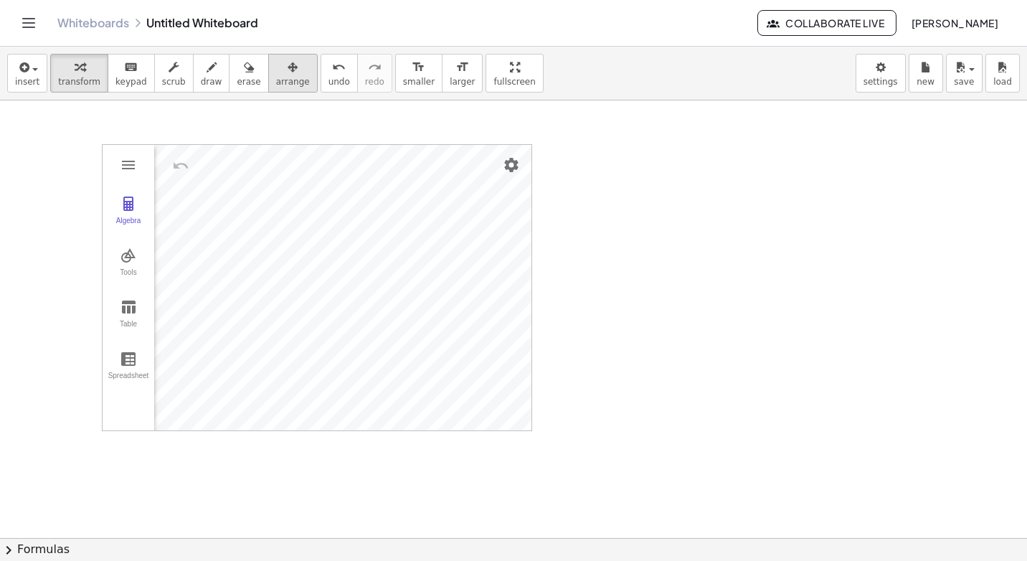
click at [276, 70] on div "button" at bounding box center [293, 66] width 34 height 17
drag, startPoint x: 269, startPoint y: 121, endPoint x: 263, endPoint y: 143, distance: 23.0
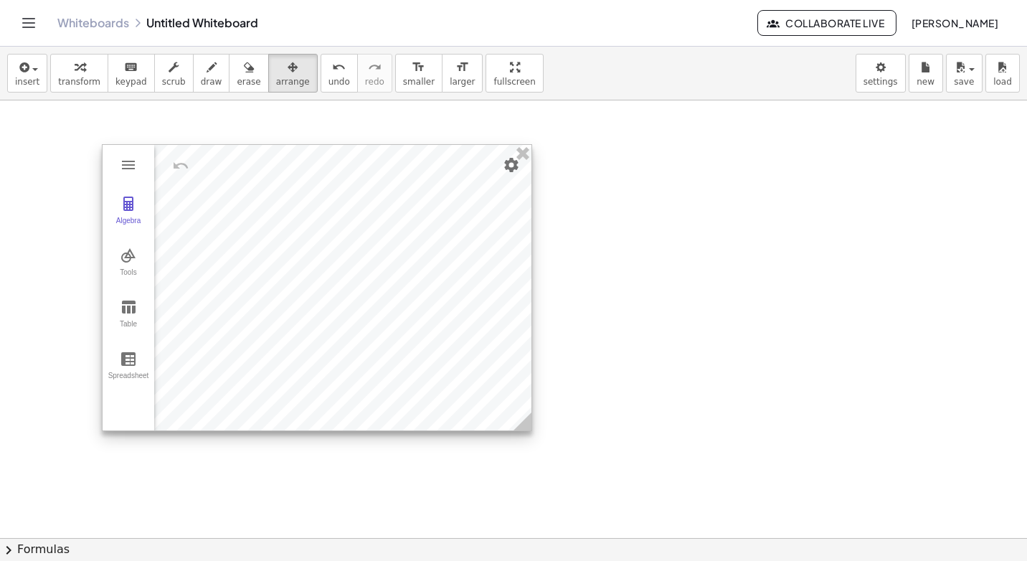
drag, startPoint x: 263, startPoint y: 148, endPoint x: 184, endPoint y: 148, distance: 78.2
click at [184, 148] on div "Algebra Tools Table Spreadsheet GeoGebra Graphing Calculator Basic Tools Move P…" at bounding box center [317, 287] width 430 height 287
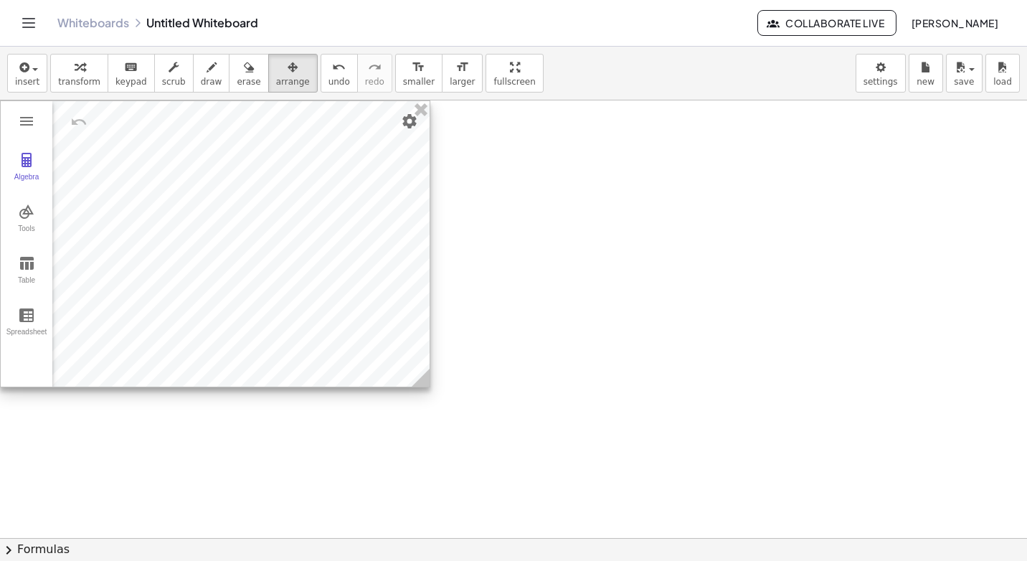
drag, startPoint x: 225, startPoint y: 159, endPoint x: 109, endPoint y: 109, distance: 126.6
click at [109, 109] on div at bounding box center [215, 243] width 429 height 285
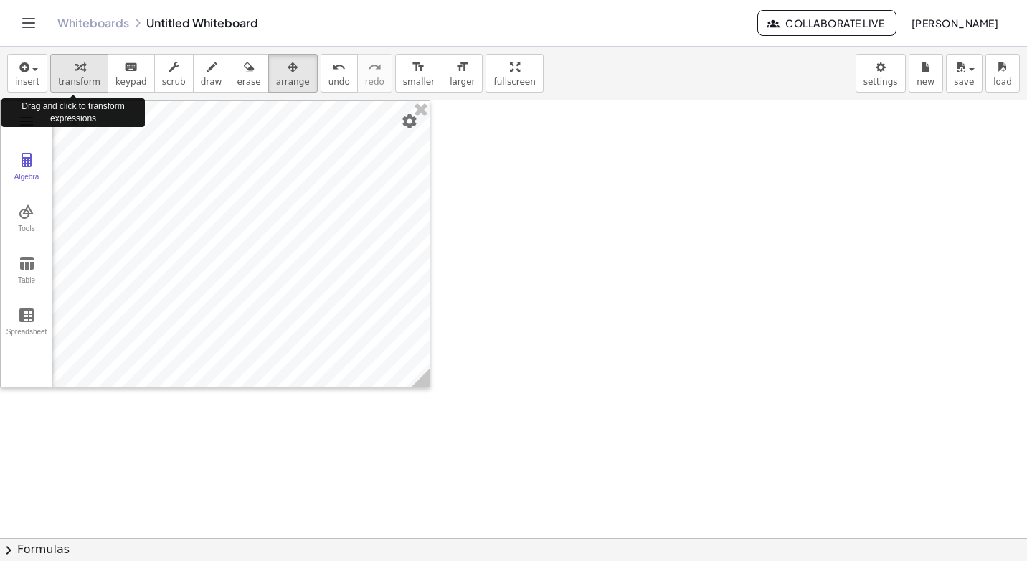
click at [78, 72] on icon "button" at bounding box center [80, 67] width 10 height 17
click at [39, 72] on button "insert" at bounding box center [27, 73] width 40 height 39
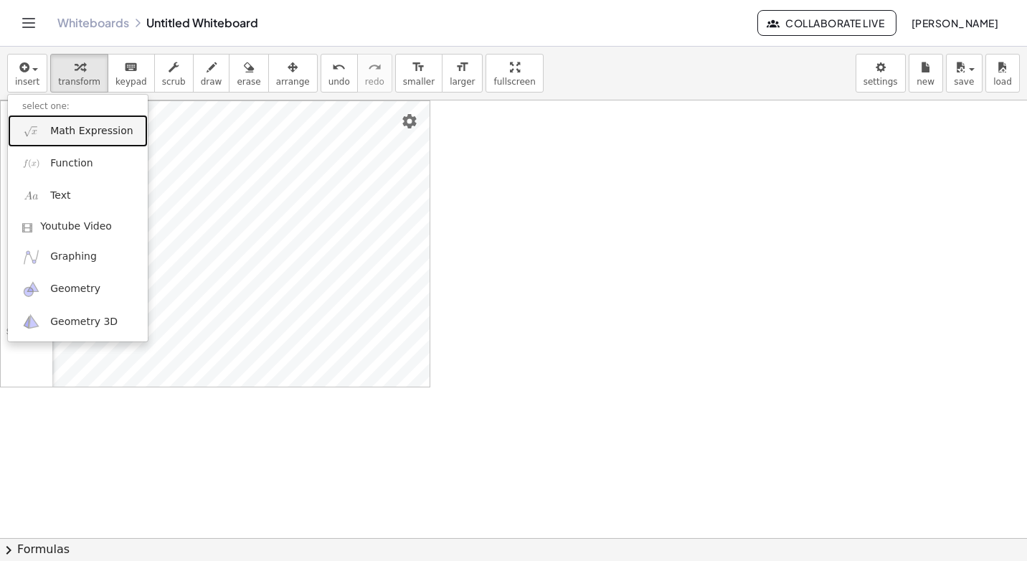
click at [126, 130] on link "Math Expression" at bounding box center [78, 131] width 140 height 32
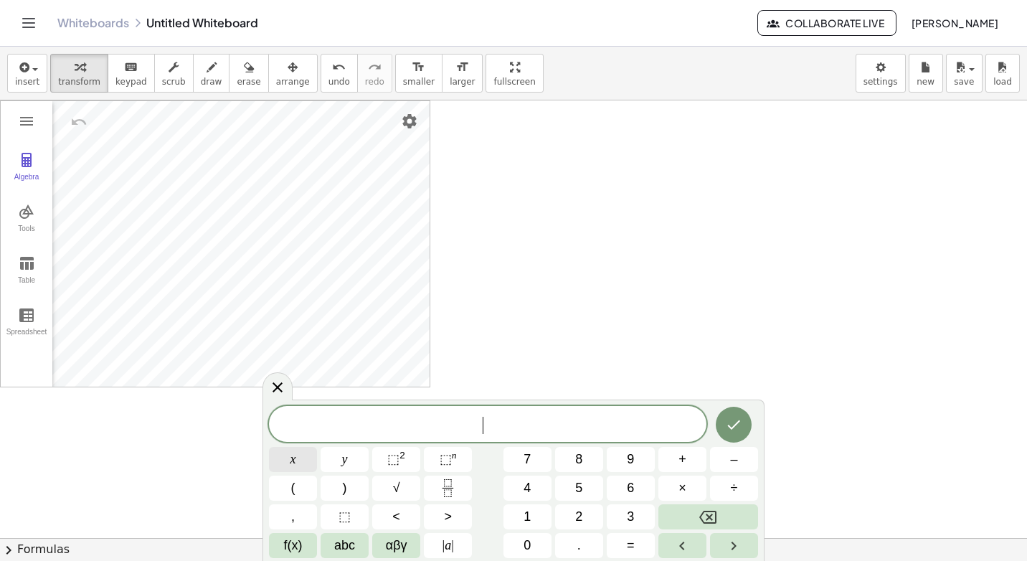
click at [298, 456] on button "x" at bounding box center [293, 459] width 48 height 25
click at [450, 521] on span ">" at bounding box center [448, 516] width 8 height 19
click at [716, 516] on icon "Backspace" at bounding box center [707, 517] width 17 height 13
click at [308, 539] on button "f(x)" at bounding box center [293, 545] width 48 height 25
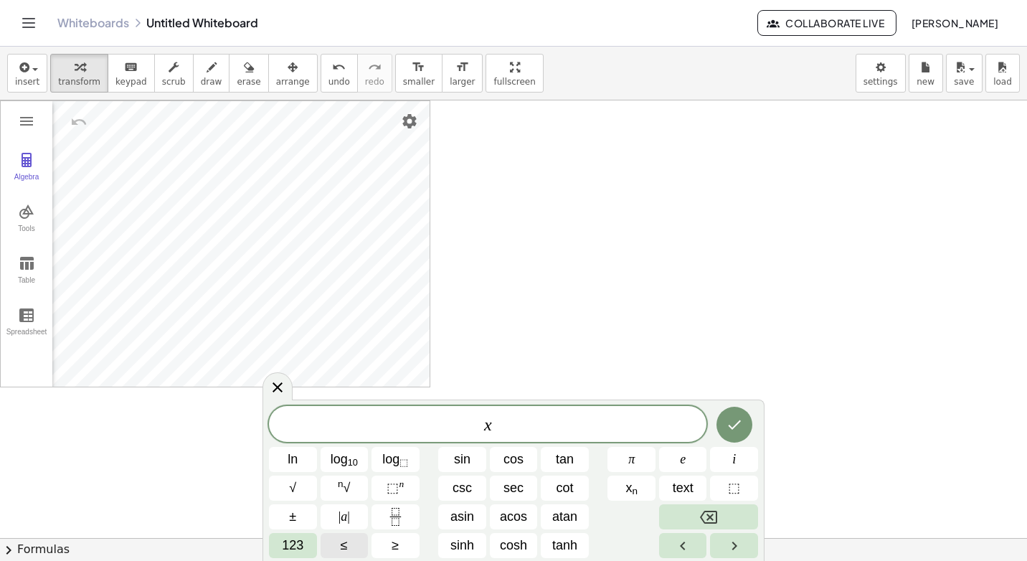
click at [348, 548] on button "≤" at bounding box center [345, 545] width 48 height 25
click at [306, 540] on button "123" at bounding box center [293, 545] width 48 height 25
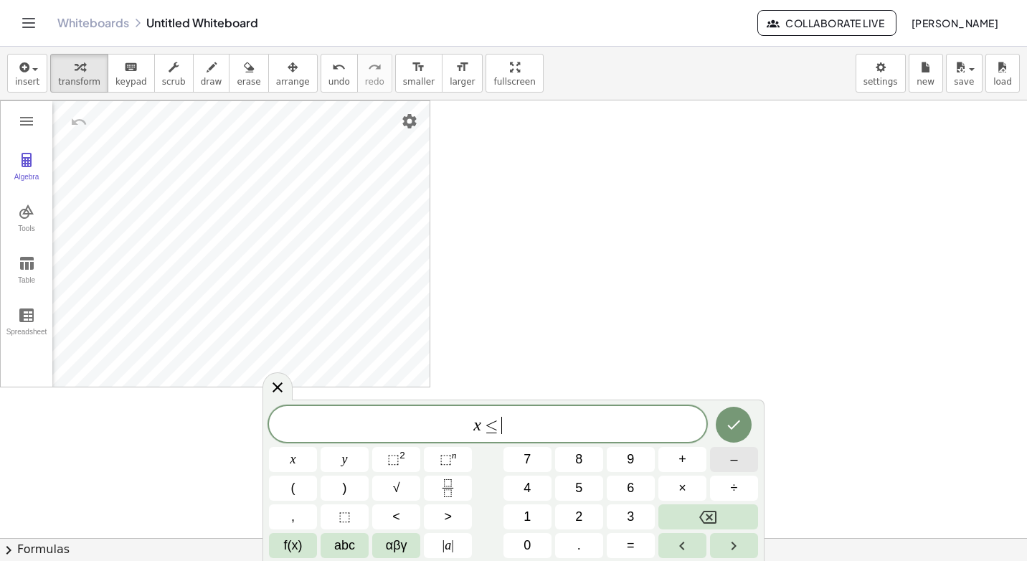
click at [730, 464] on button "–" at bounding box center [734, 459] width 48 height 25
click at [511, 479] on button "4" at bounding box center [528, 488] width 48 height 25
click at [750, 424] on button "Done" at bounding box center [734, 425] width 36 height 36
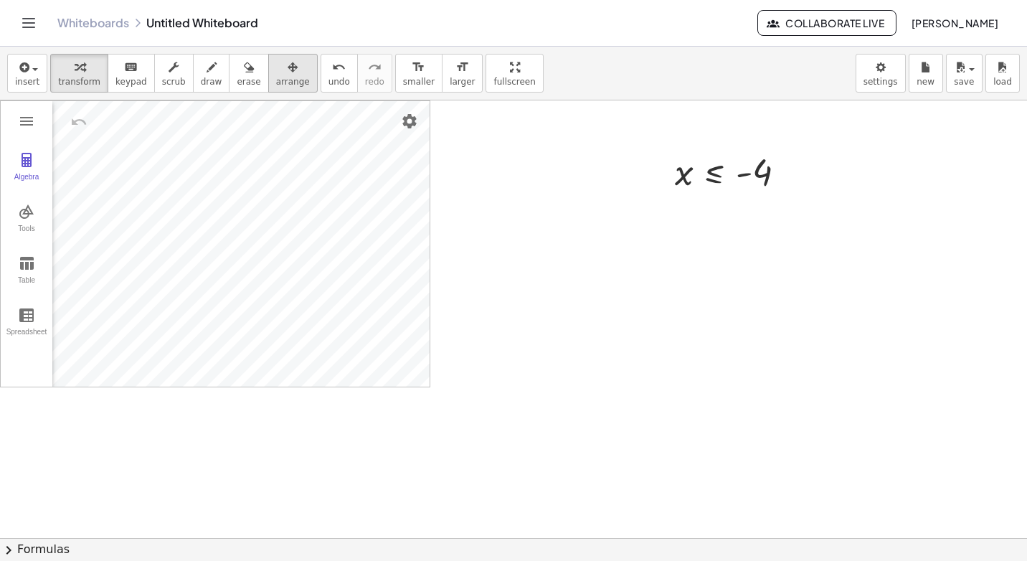
drag, startPoint x: 253, startPoint y: 66, endPoint x: 262, endPoint y: 66, distance: 8.6
click at [276, 66] on div "button" at bounding box center [293, 66] width 34 height 17
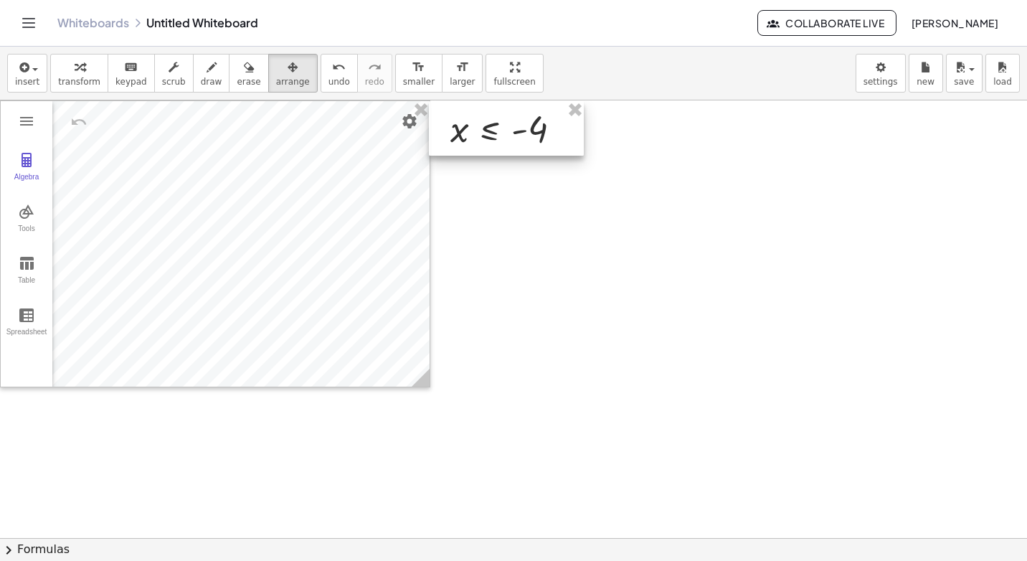
drag, startPoint x: 675, startPoint y: 164, endPoint x: 450, endPoint y: 121, distance: 228.6
click at [450, 121] on div at bounding box center [506, 128] width 155 height 55
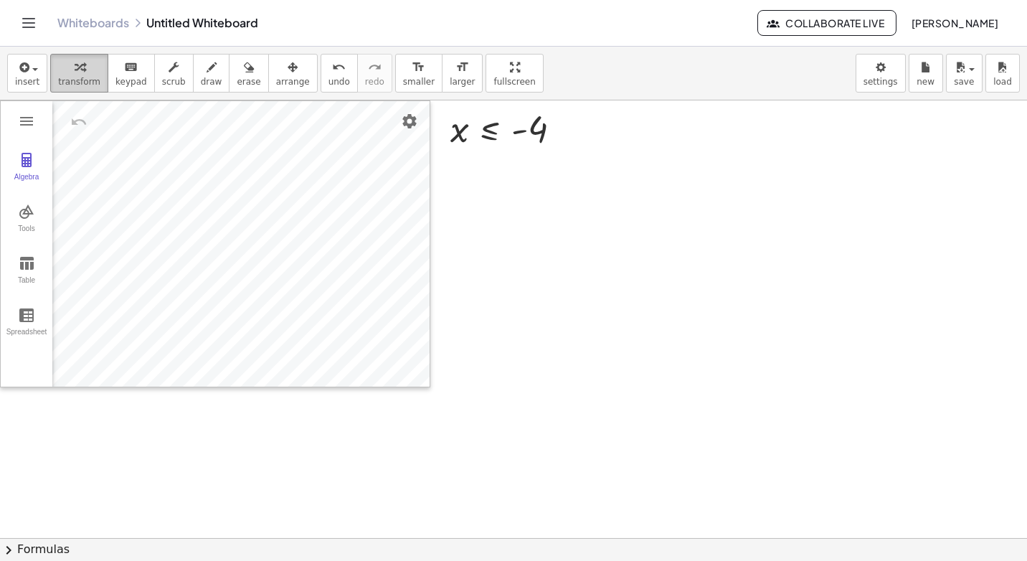
click at [94, 80] on button "transform" at bounding box center [79, 73] width 58 height 39
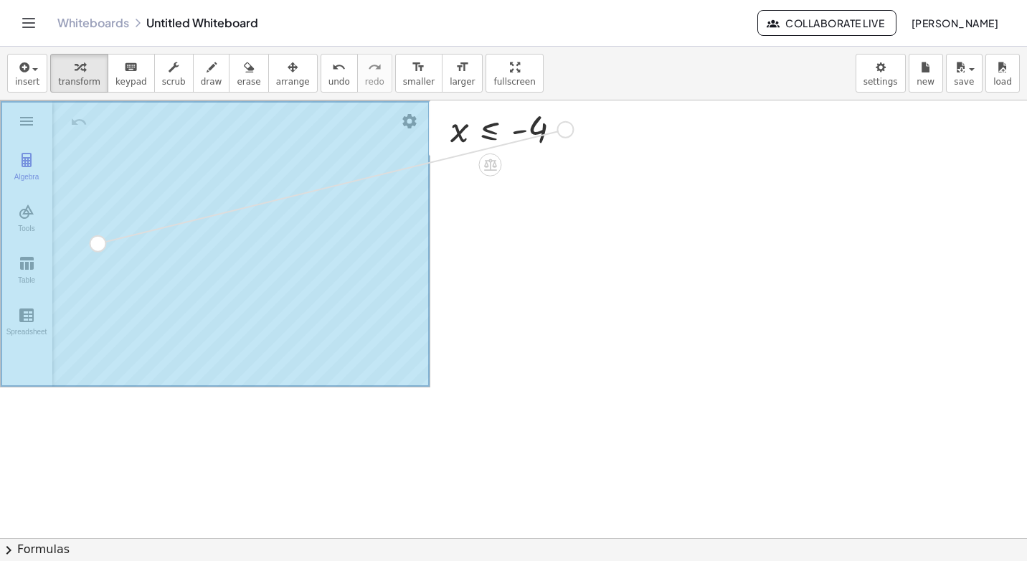
drag, startPoint x: 562, startPoint y: 130, endPoint x: 95, endPoint y: 247, distance: 482.3
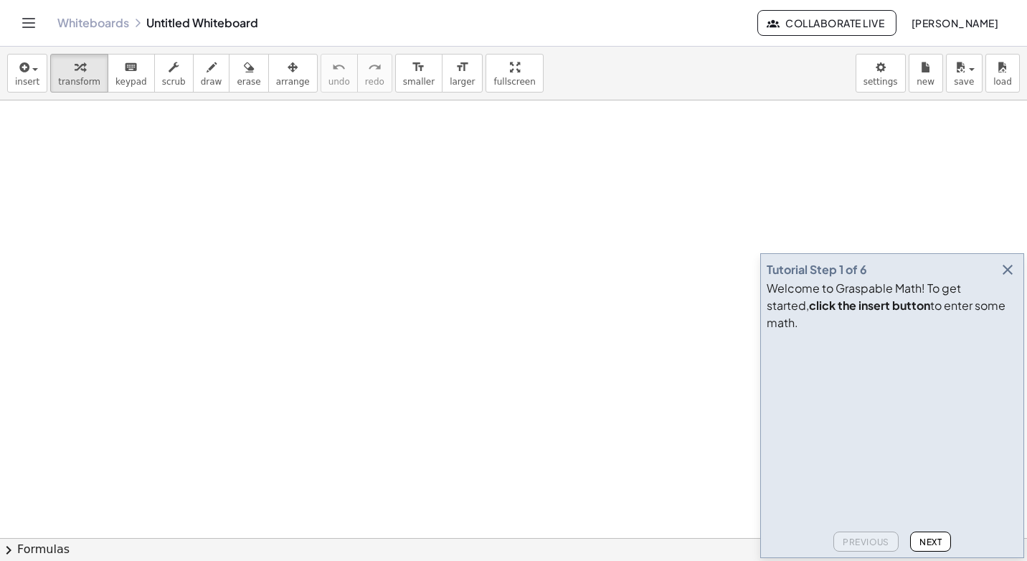
drag, startPoint x: 995, startPoint y: 277, endPoint x: 1002, endPoint y: 279, distance: 7.5
click at [999, 277] on div "Tutorial Step 1 of 6" at bounding box center [892, 270] width 251 height 20
click at [1006, 278] on icon "button" at bounding box center [1007, 269] width 17 height 17
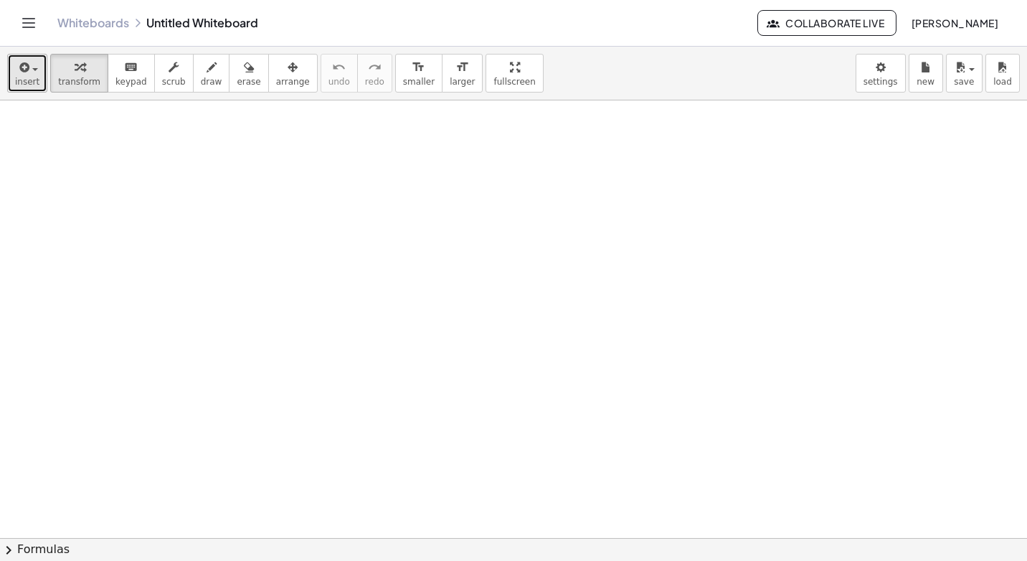
click at [38, 68] on button "insert" at bounding box center [27, 73] width 40 height 39
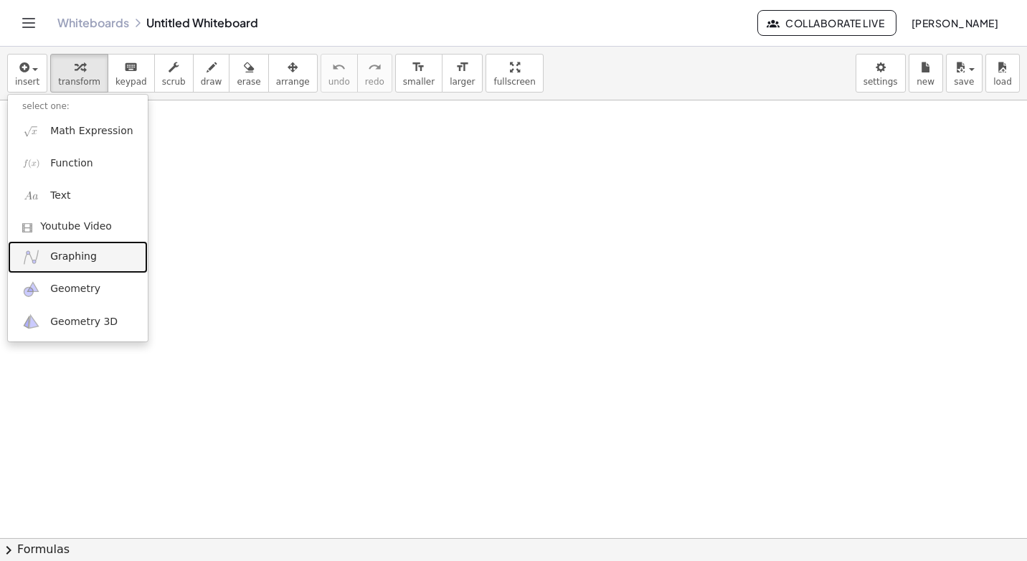
click at [89, 247] on link "Graphing" at bounding box center [78, 257] width 140 height 32
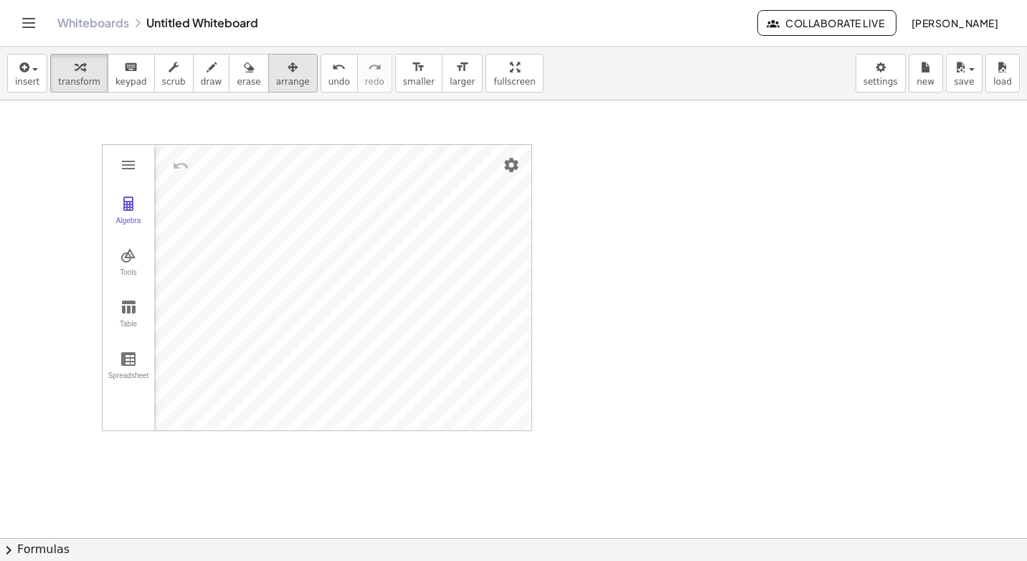
click at [288, 72] on icon "button" at bounding box center [293, 67] width 10 height 17
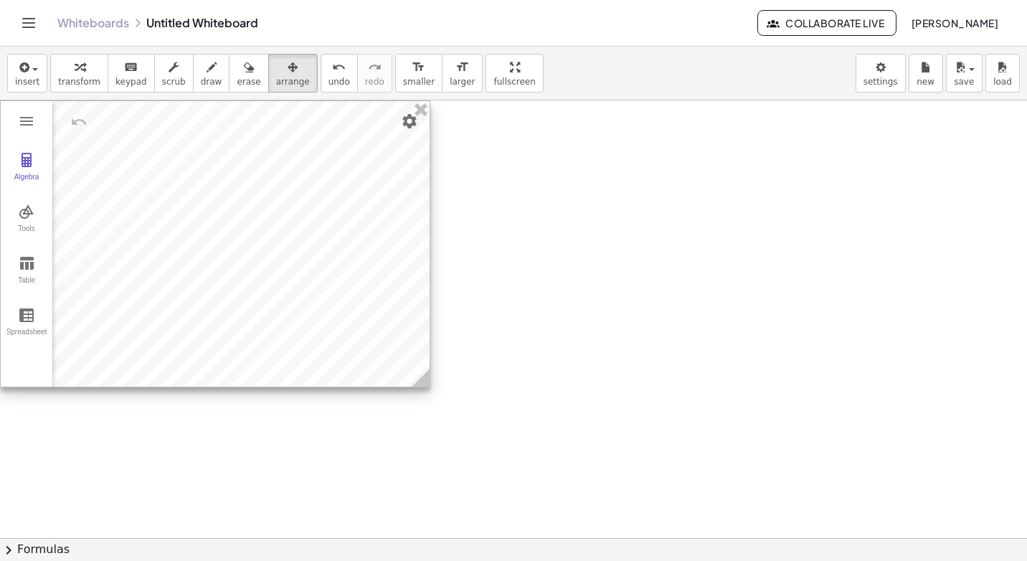
drag, startPoint x: 200, startPoint y: 146, endPoint x: 103, endPoint y: 100, distance: 108.1
click at [103, 100] on div "insert select one: Math Expression Function Text Youtube Video Graphing Geometr…" at bounding box center [513, 304] width 1027 height 514
click at [77, 87] on span "transform" at bounding box center [79, 82] width 42 height 10
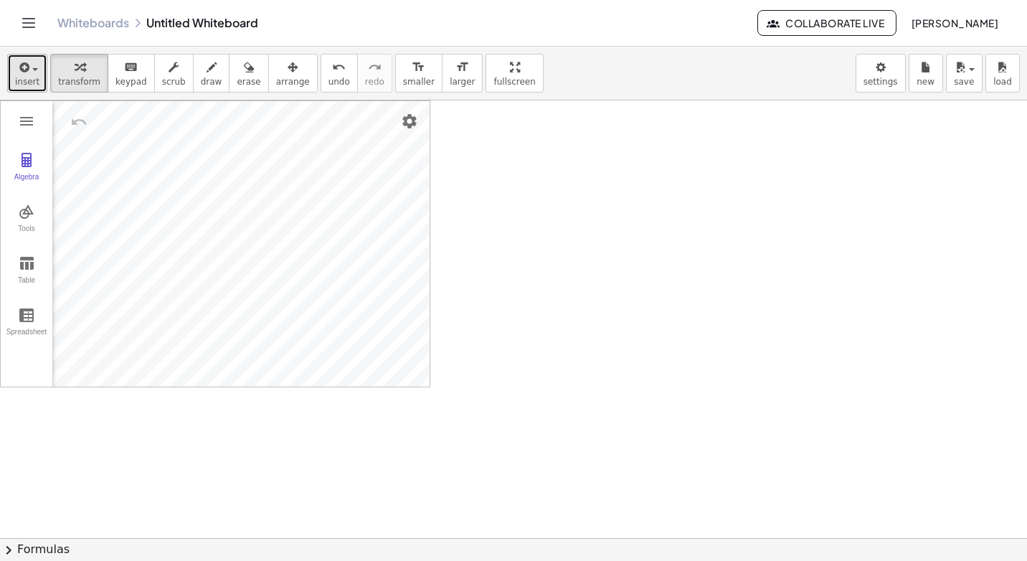
click at [32, 75] on div "button" at bounding box center [27, 66] width 24 height 17
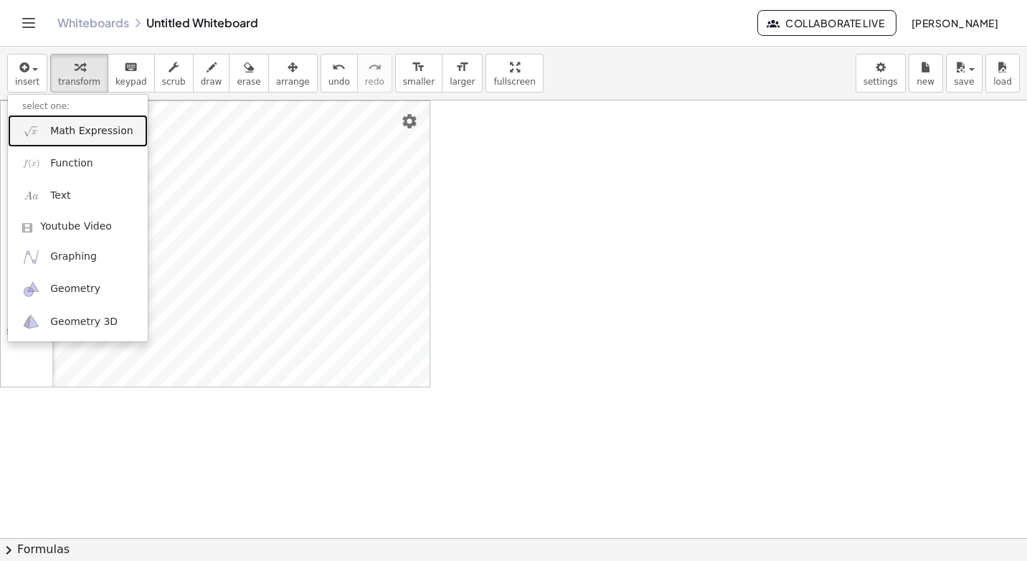
drag, startPoint x: 74, startPoint y: 130, endPoint x: 86, endPoint y: 137, distance: 14.1
click at [74, 130] on span "Math Expression" at bounding box center [91, 131] width 82 height 14
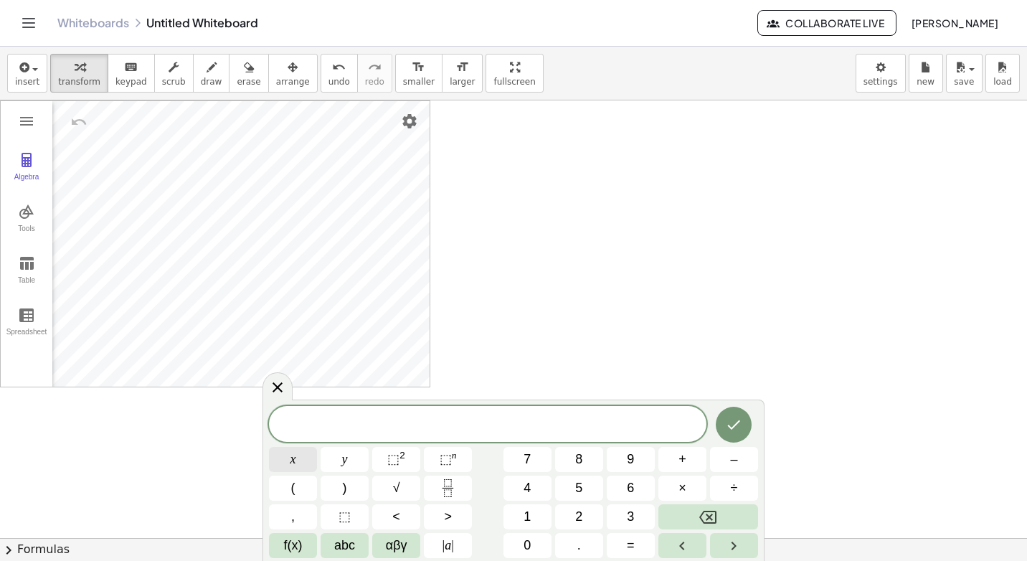
click at [316, 467] on button "x" at bounding box center [293, 459] width 48 height 25
click at [304, 554] on button "f(x)" at bounding box center [293, 545] width 48 height 25
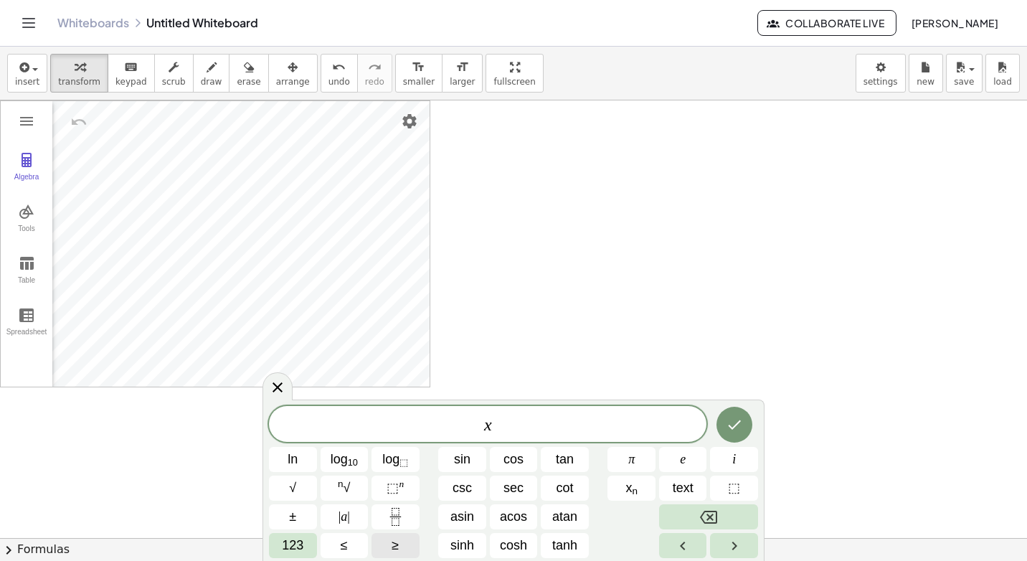
click at [404, 549] on button "≥" at bounding box center [396, 545] width 48 height 25
click at [299, 541] on span "123" at bounding box center [293, 545] width 22 height 19
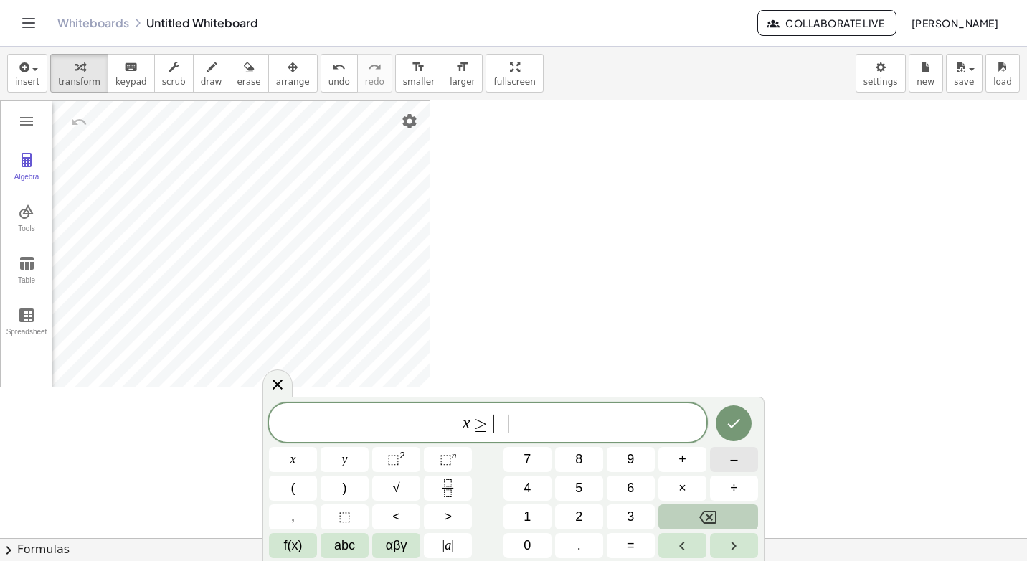
click at [736, 471] on button "–" at bounding box center [734, 459] width 48 height 25
click at [634, 486] on span "6" at bounding box center [630, 487] width 7 height 19
click at [739, 417] on icon "Done" at bounding box center [733, 423] width 17 height 17
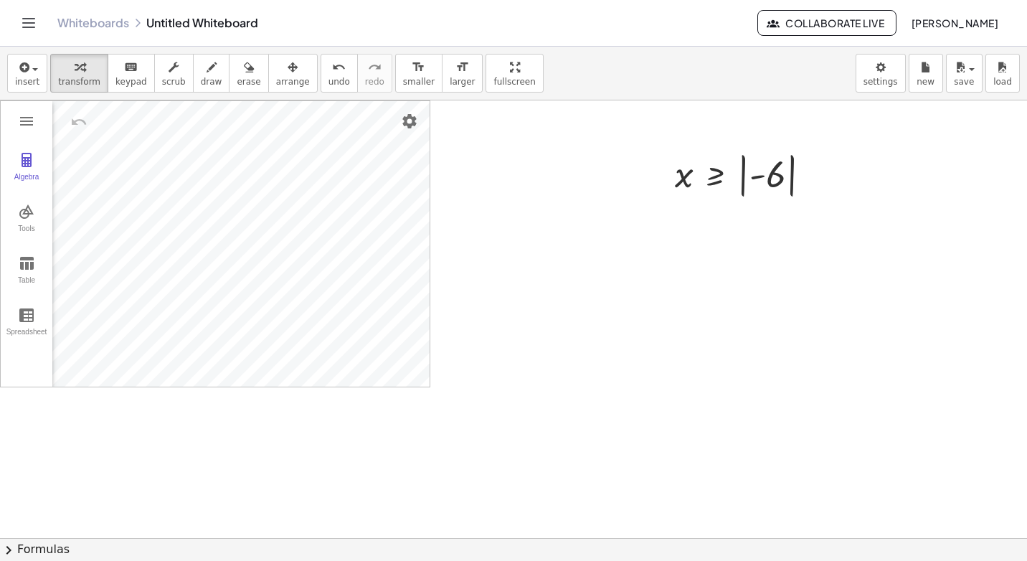
drag, startPoint x: 768, startPoint y: 179, endPoint x: 819, endPoint y: 131, distance: 71.0
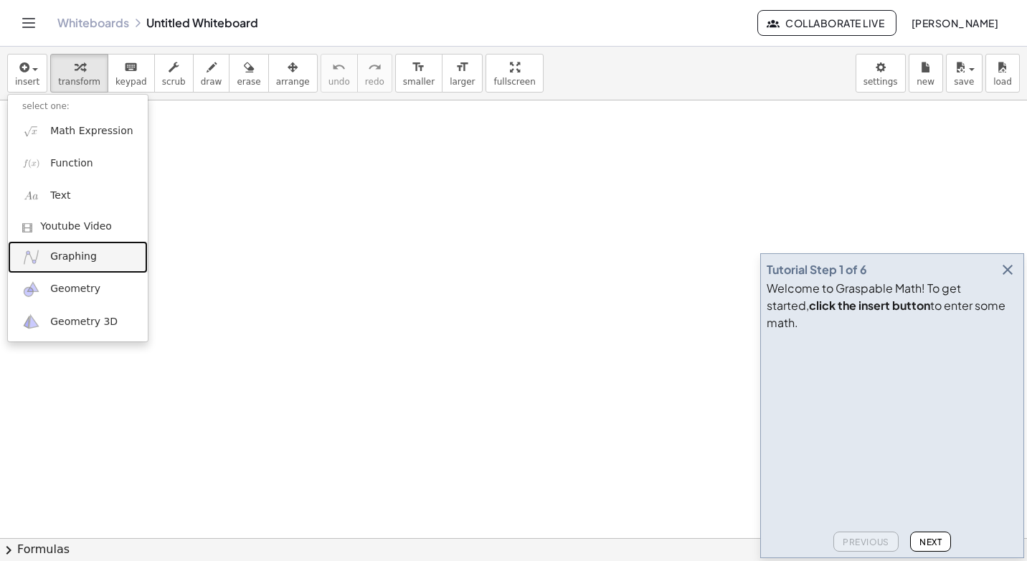
click at [93, 263] on link "Graphing" at bounding box center [78, 257] width 140 height 32
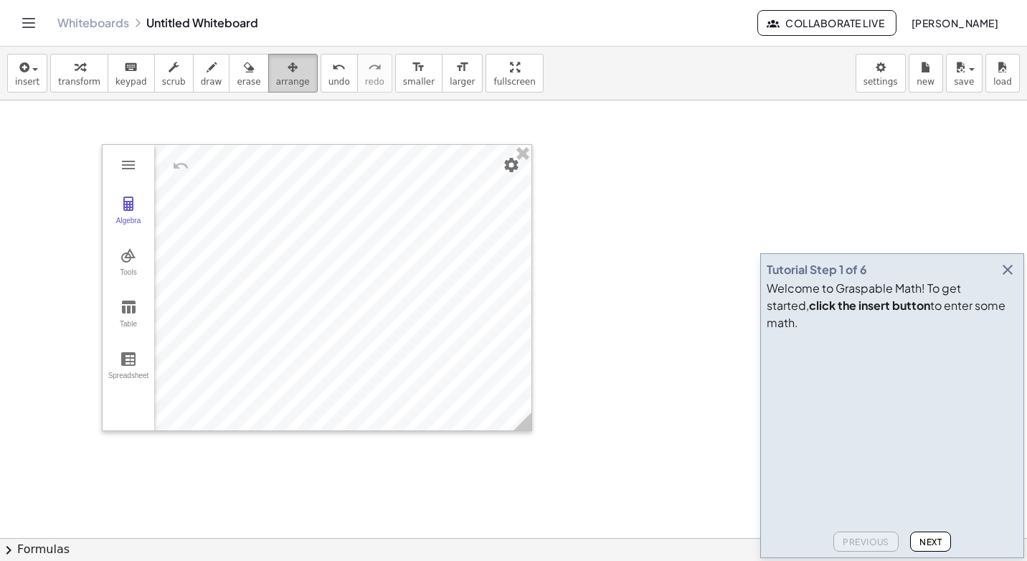
click at [276, 73] on div "button" at bounding box center [293, 66] width 34 height 17
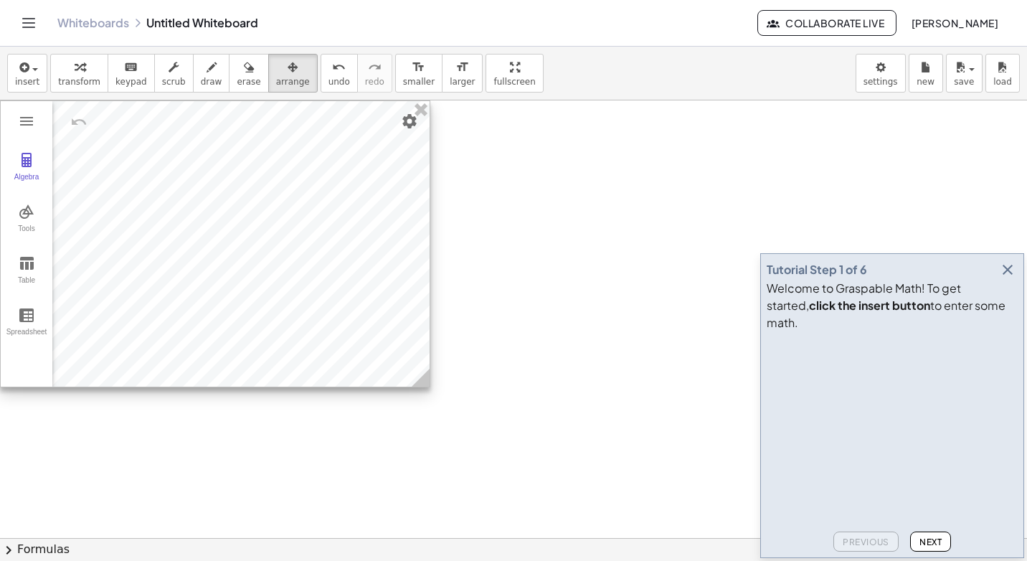
drag, startPoint x: 258, startPoint y: 157, endPoint x: 162, endPoint y: 106, distance: 108.8
click at [162, 106] on div at bounding box center [215, 243] width 429 height 285
click at [1006, 278] on icon "button" at bounding box center [1007, 269] width 17 height 17
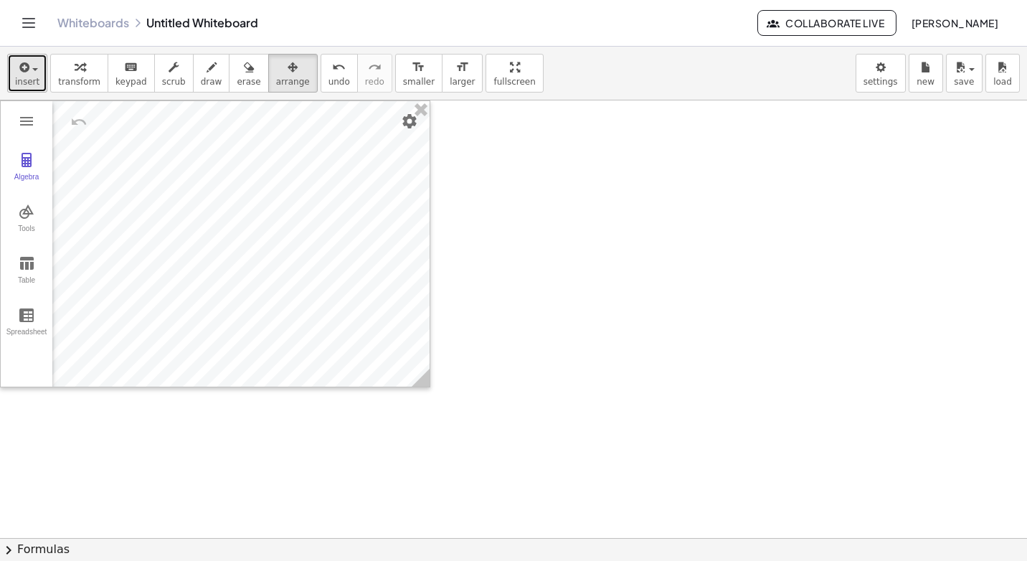
click at [37, 77] on button "insert" at bounding box center [27, 73] width 40 height 39
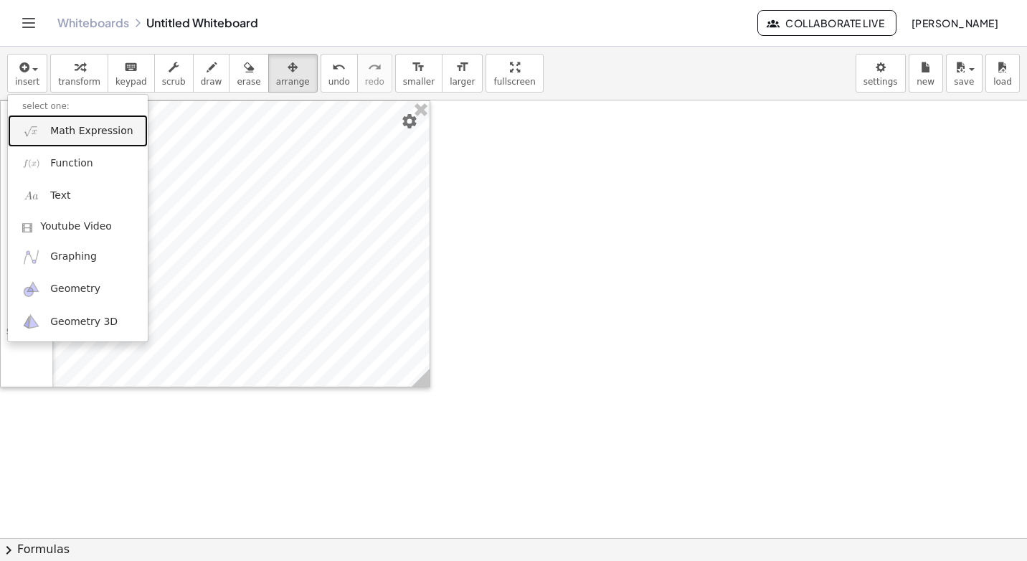
click at [88, 134] on span "Math Expression" at bounding box center [91, 131] width 82 height 14
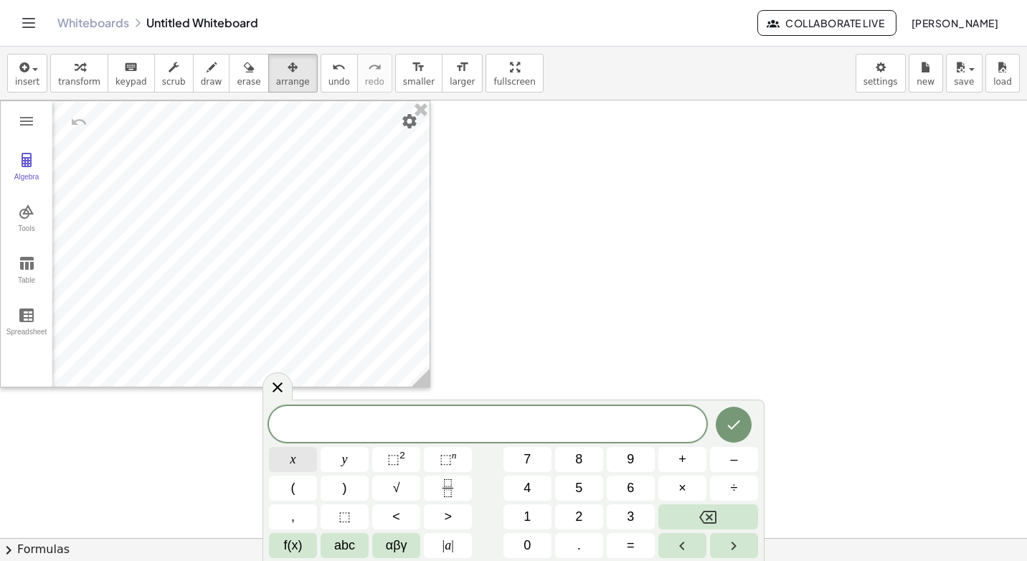
click at [288, 451] on button "x" at bounding box center [293, 459] width 48 height 25
click at [299, 543] on span "f(x)" at bounding box center [293, 545] width 19 height 19
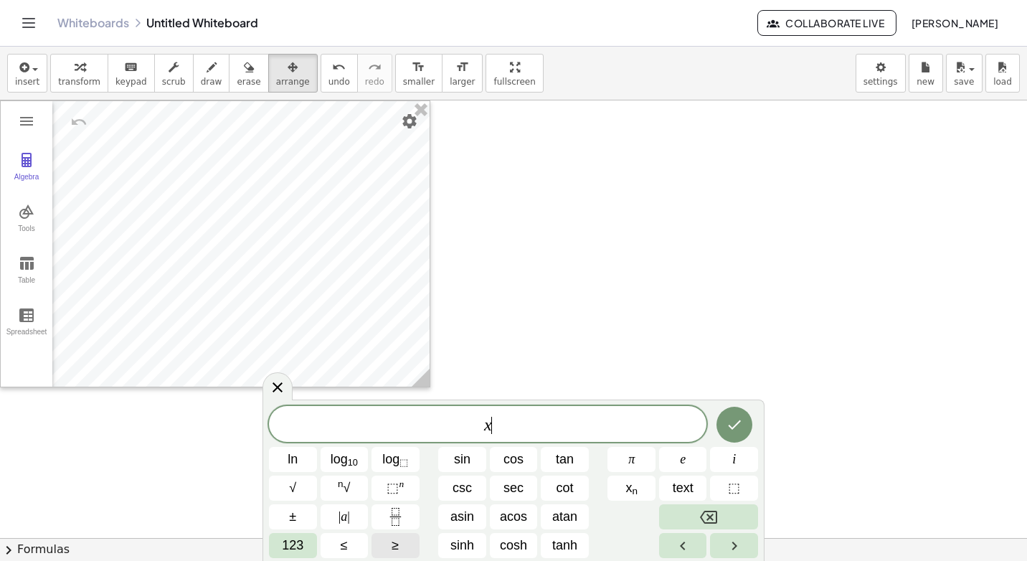
click at [382, 542] on button "≥" at bounding box center [396, 545] width 48 height 25
click at [308, 539] on button "123" at bounding box center [293, 545] width 48 height 25
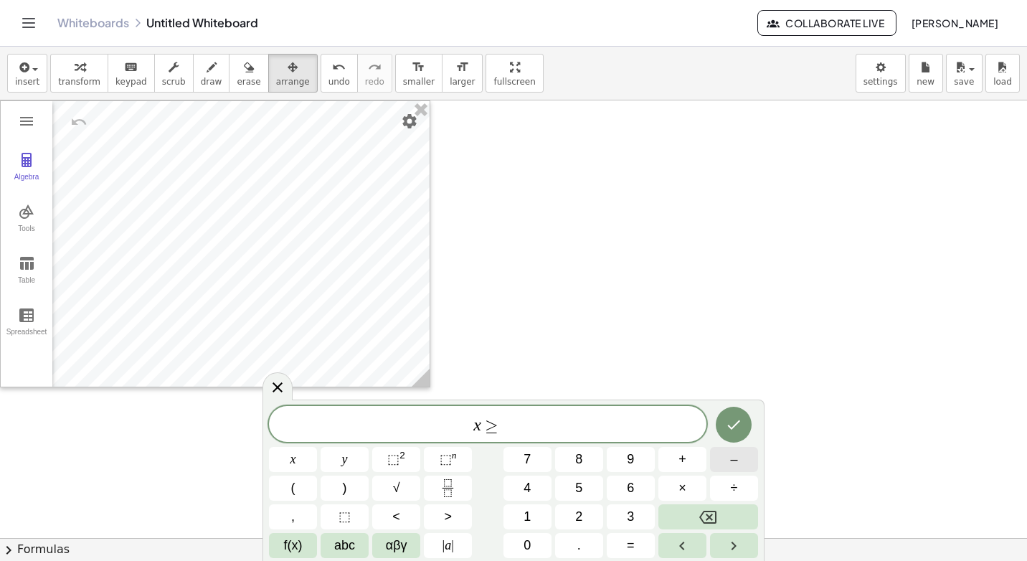
click at [732, 463] on button "–" at bounding box center [734, 459] width 48 height 25
click at [618, 486] on button "6" at bounding box center [631, 488] width 48 height 25
click at [735, 423] on icon "Done" at bounding box center [733, 424] width 17 height 17
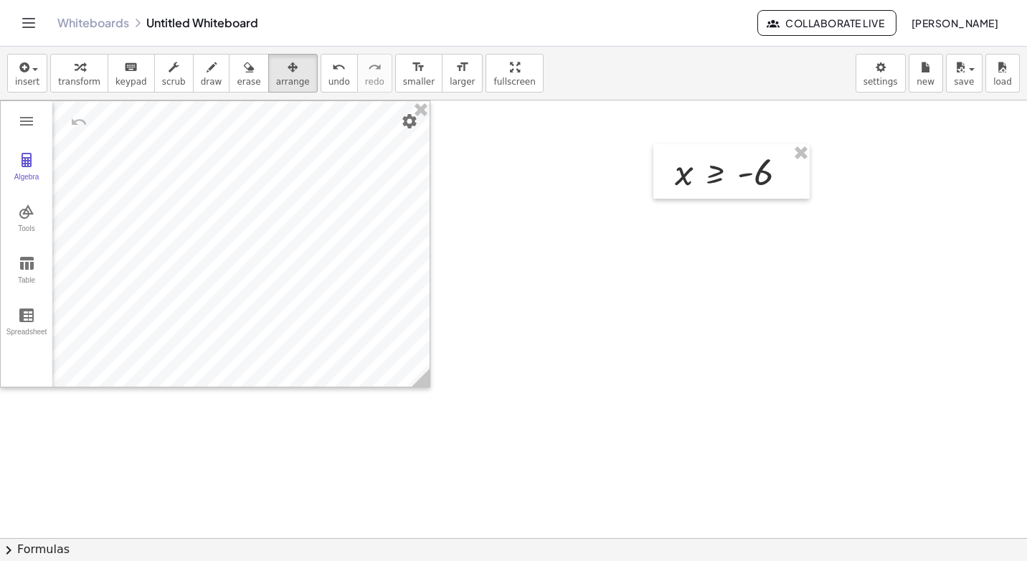
drag, startPoint x: 278, startPoint y: 72, endPoint x: 577, endPoint y: 192, distance: 321.6
click at [285, 75] on button "arrange" at bounding box center [292, 73] width 49 height 39
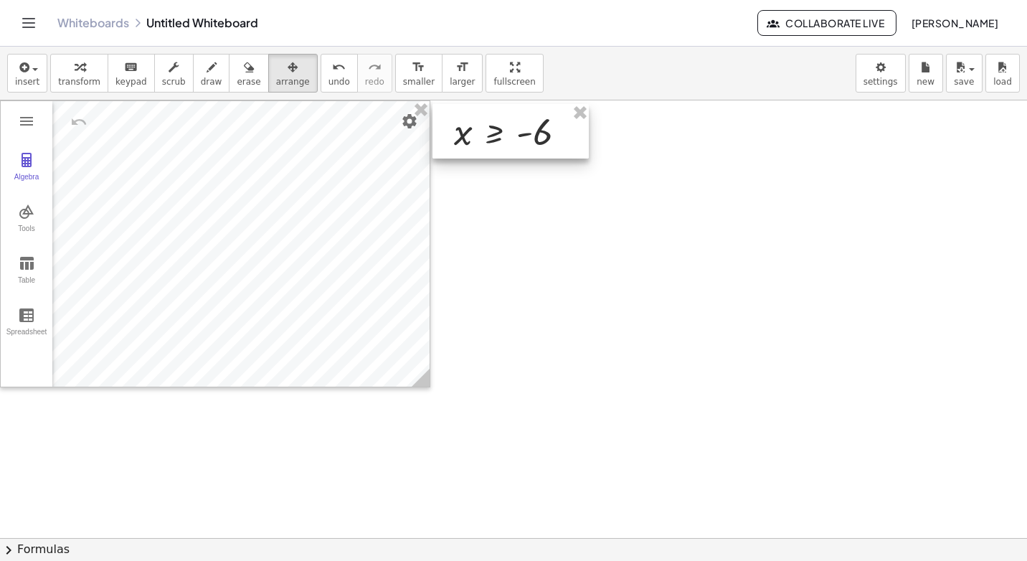
drag, startPoint x: 761, startPoint y: 178, endPoint x: 540, endPoint y: 138, distance: 224.6
click at [540, 138] on div at bounding box center [511, 131] width 156 height 55
click at [75, 72] on icon "button" at bounding box center [80, 67] width 10 height 17
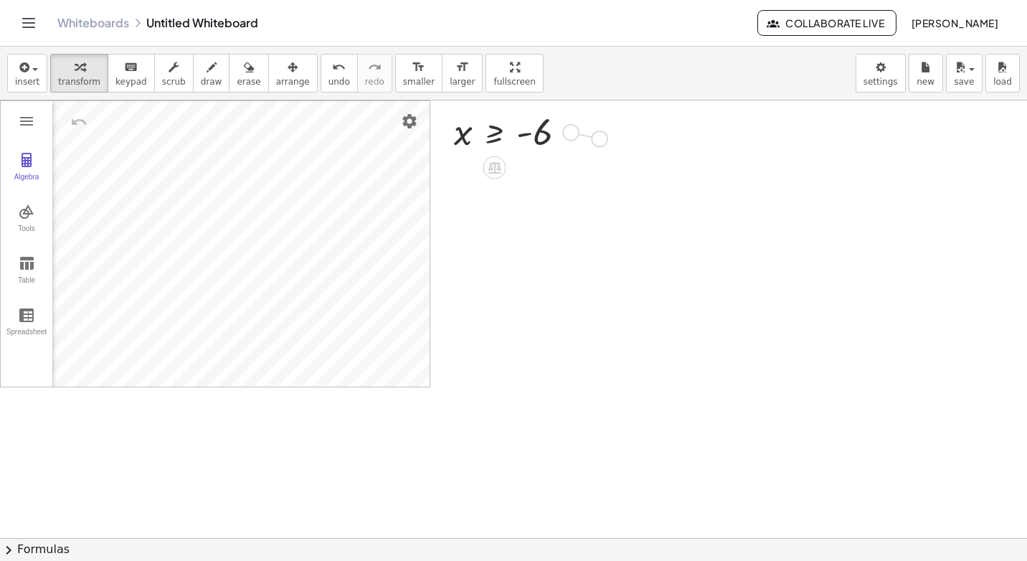
drag, startPoint x: 569, startPoint y: 130, endPoint x: 597, endPoint y: 136, distance: 28.6
